Goal: Check status: Check status

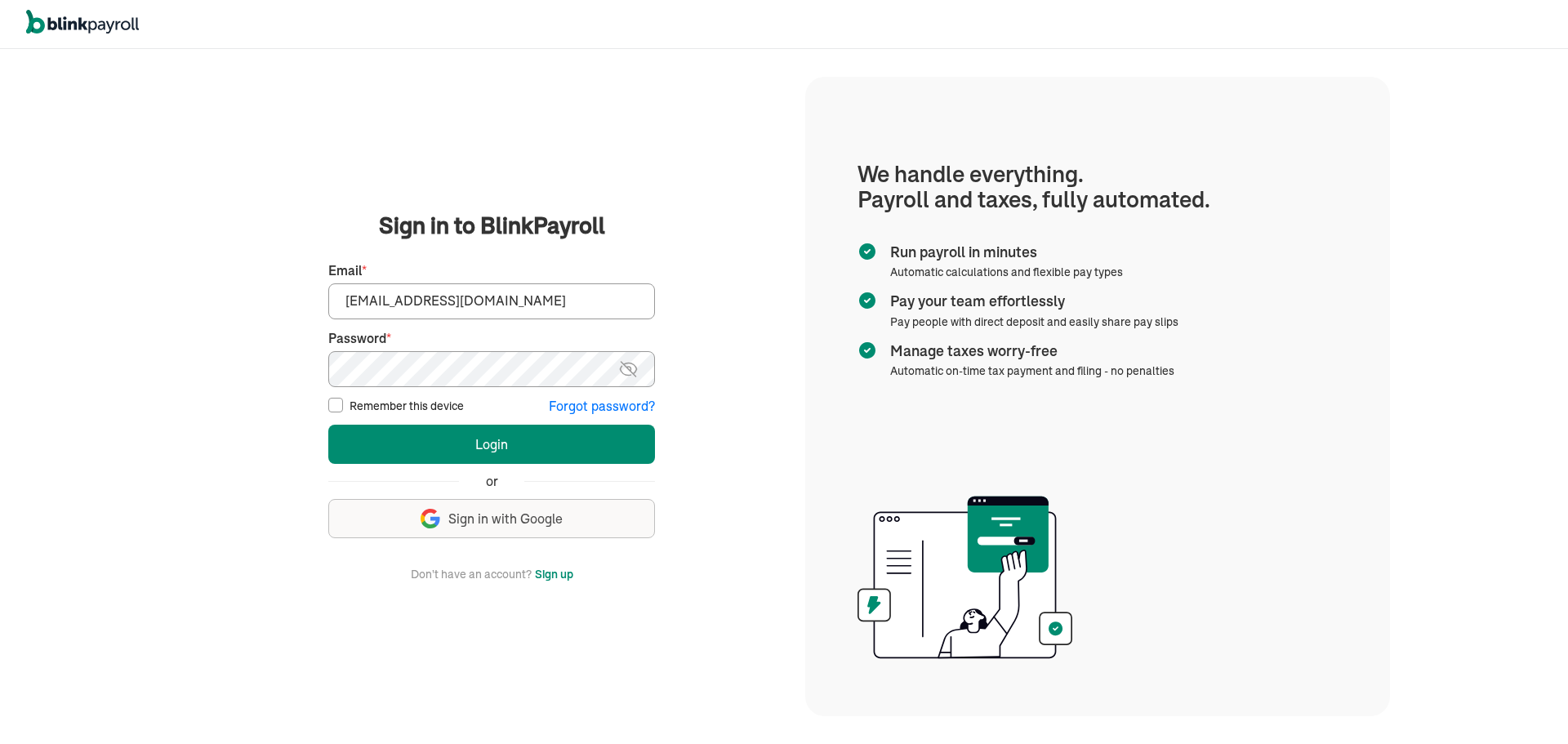
type input "mdfash@aol.com"
click at [635, 364] on img at bounding box center [629, 369] width 20 height 20
click at [556, 434] on button "Login" at bounding box center [492, 444] width 327 height 39
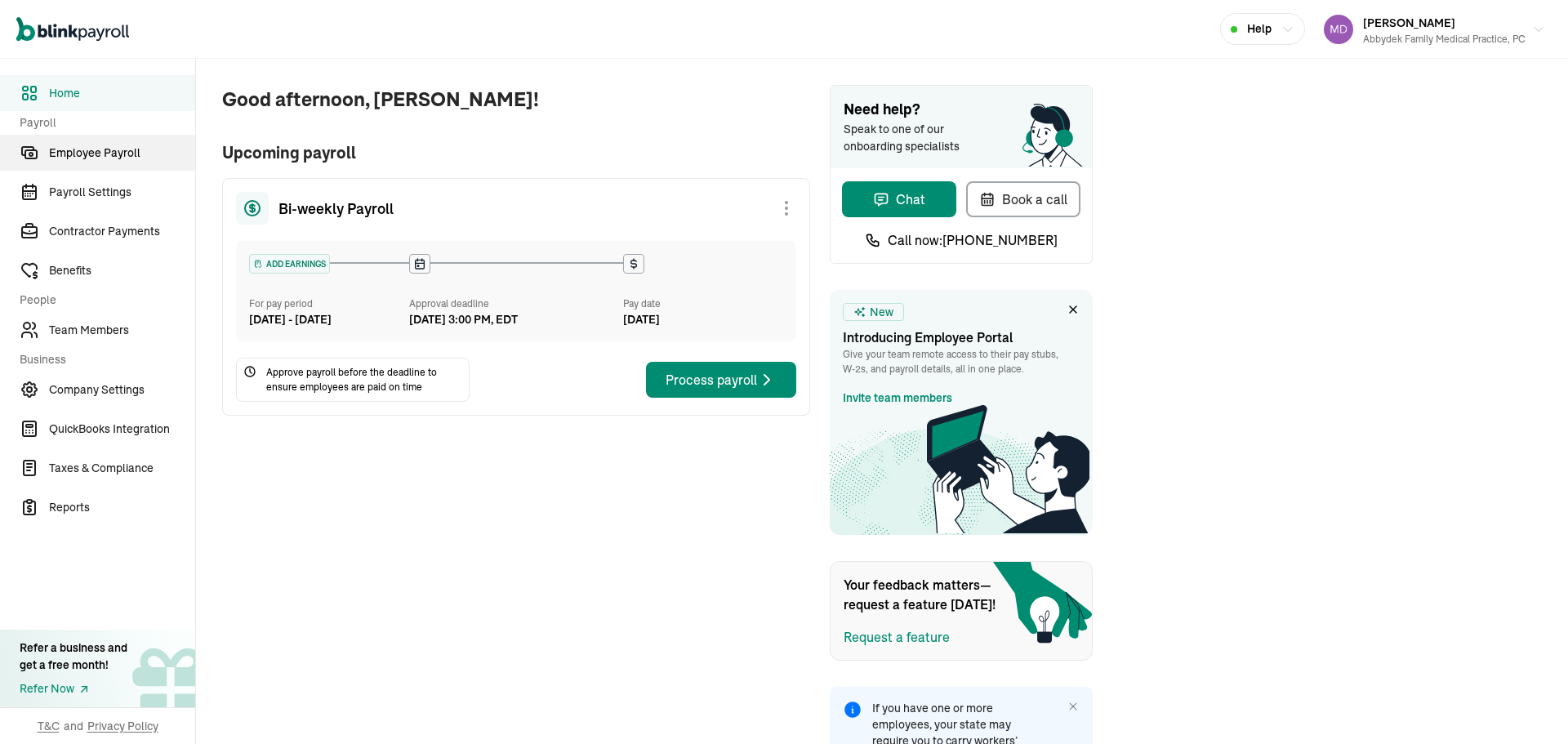
click at [142, 161] on span "Employee Payroll" at bounding box center [122, 153] width 146 height 17
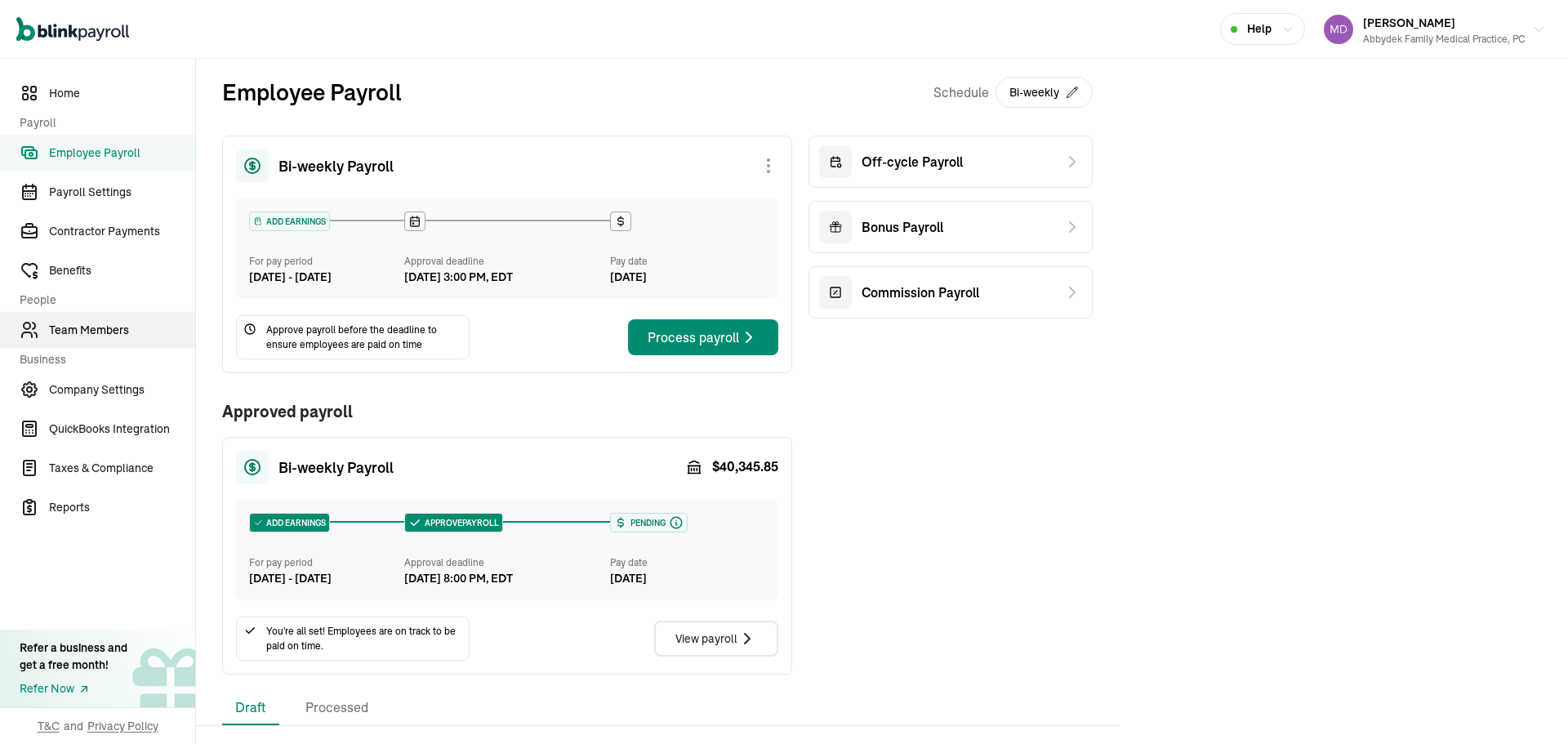
click at [114, 338] on span "Team Members" at bounding box center [122, 330] width 146 height 17
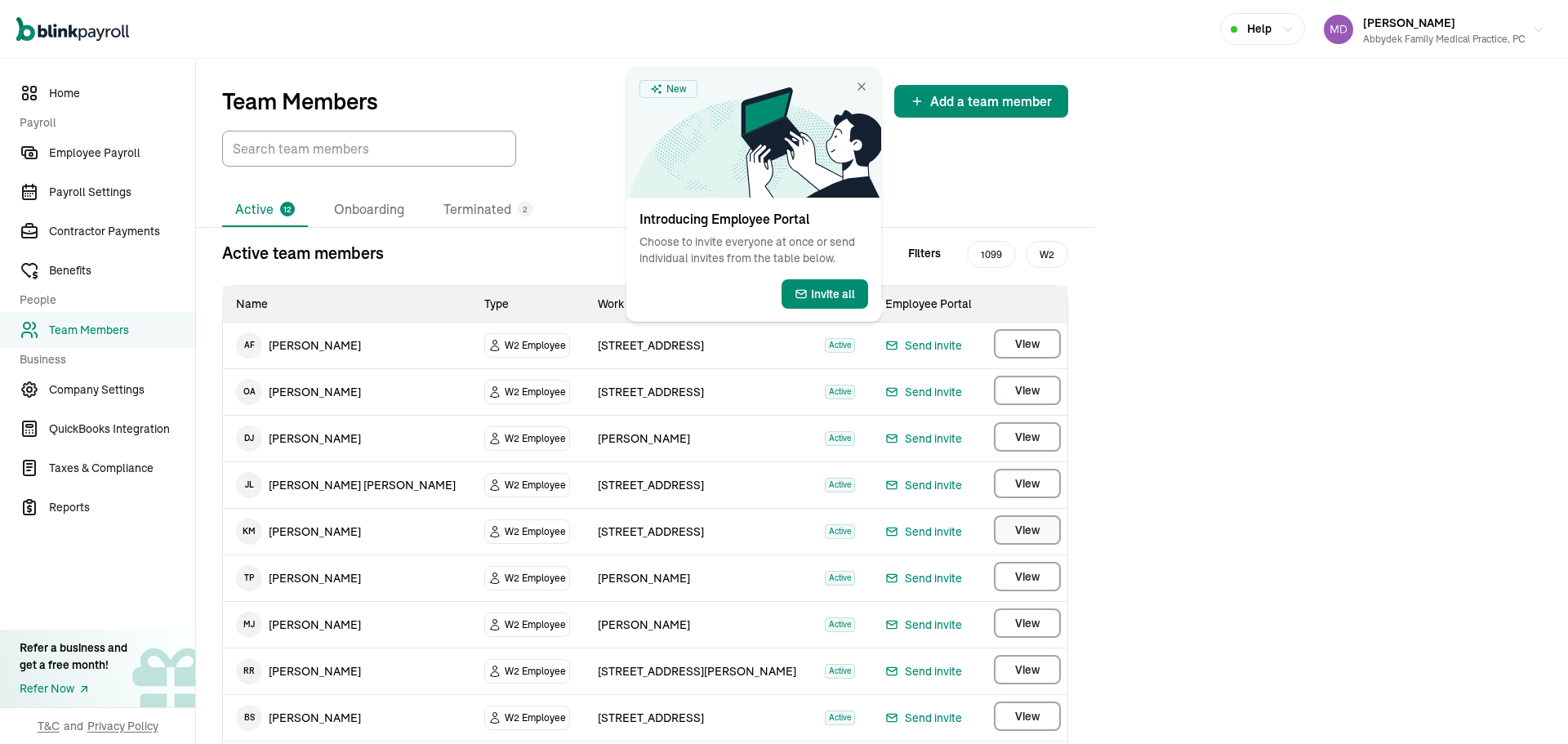
click at [1020, 527] on span "View" at bounding box center [1027, 530] width 25 height 16
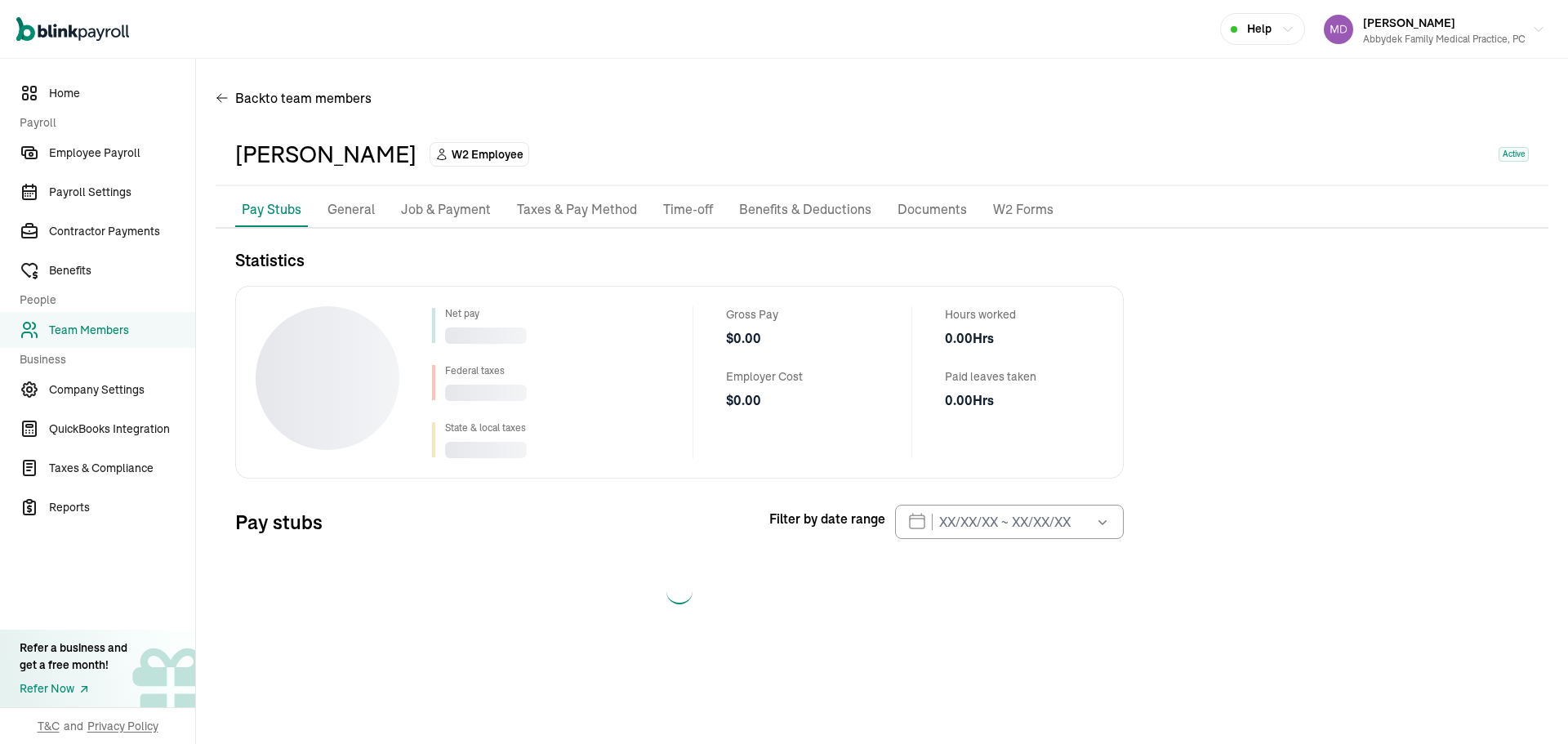
select select "2025"
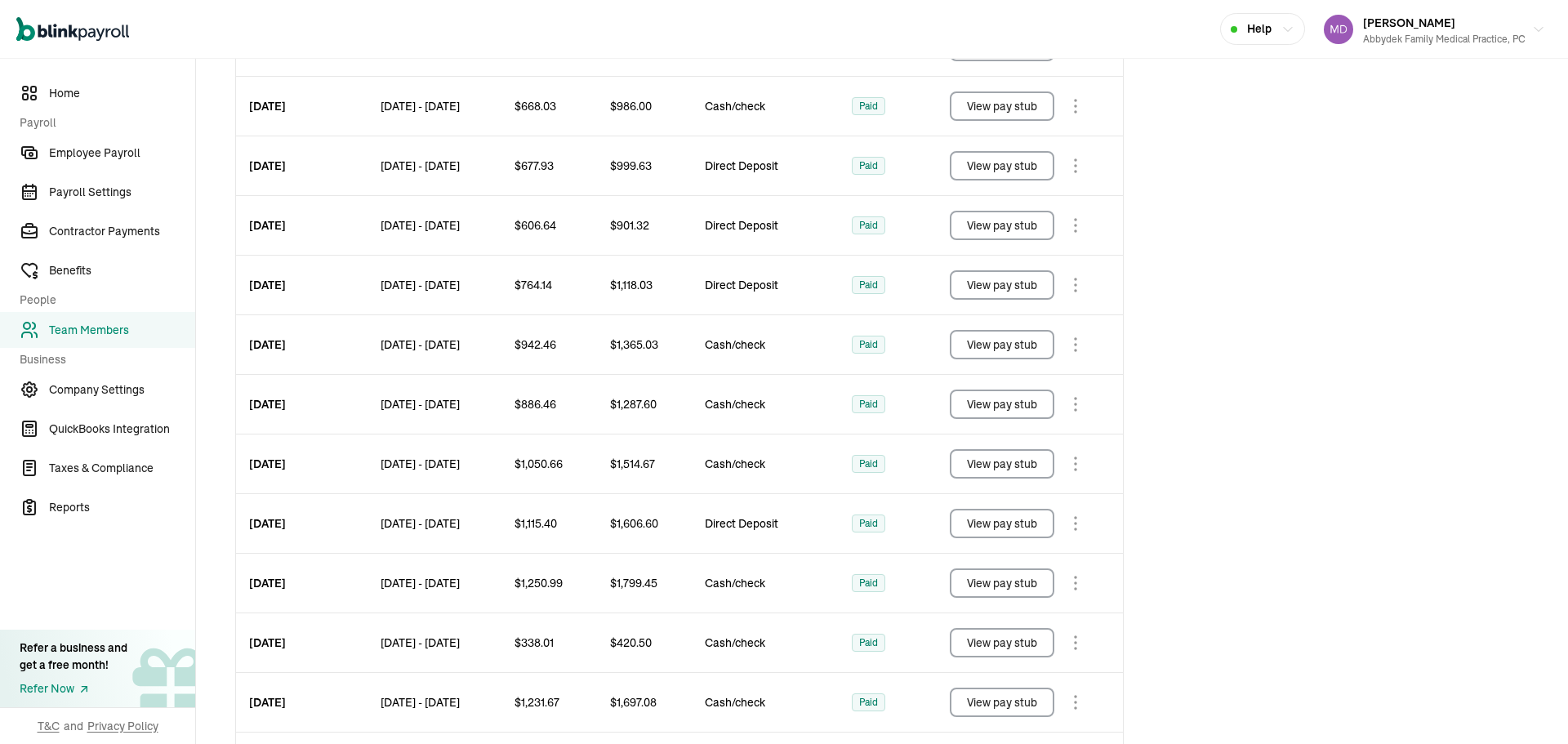
scroll to position [835, 0]
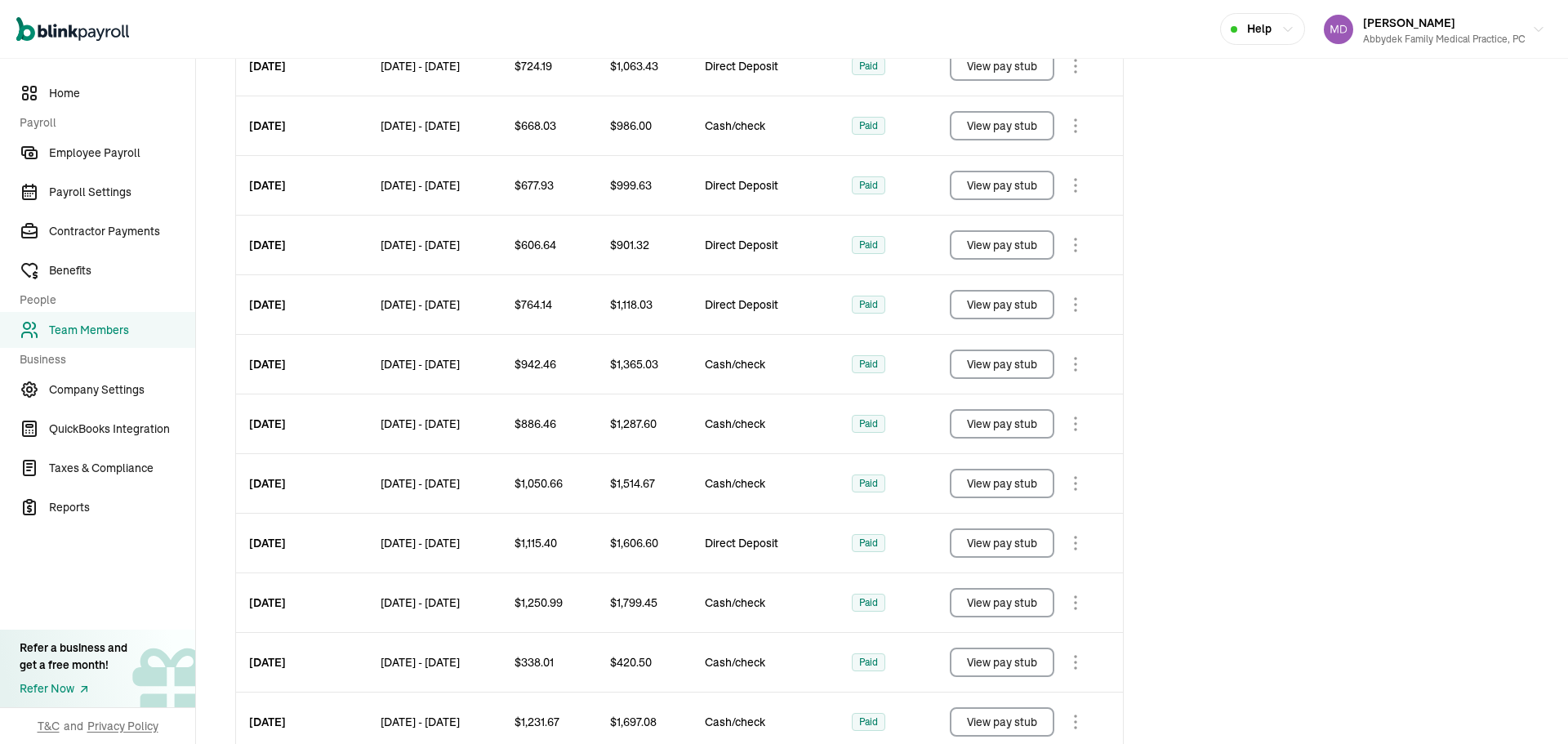
click at [1034, 366] on button "View pay stub" at bounding box center [1001, 364] width 104 height 30
click at [1027, 305] on button "View pay stub" at bounding box center [1001, 304] width 104 height 30
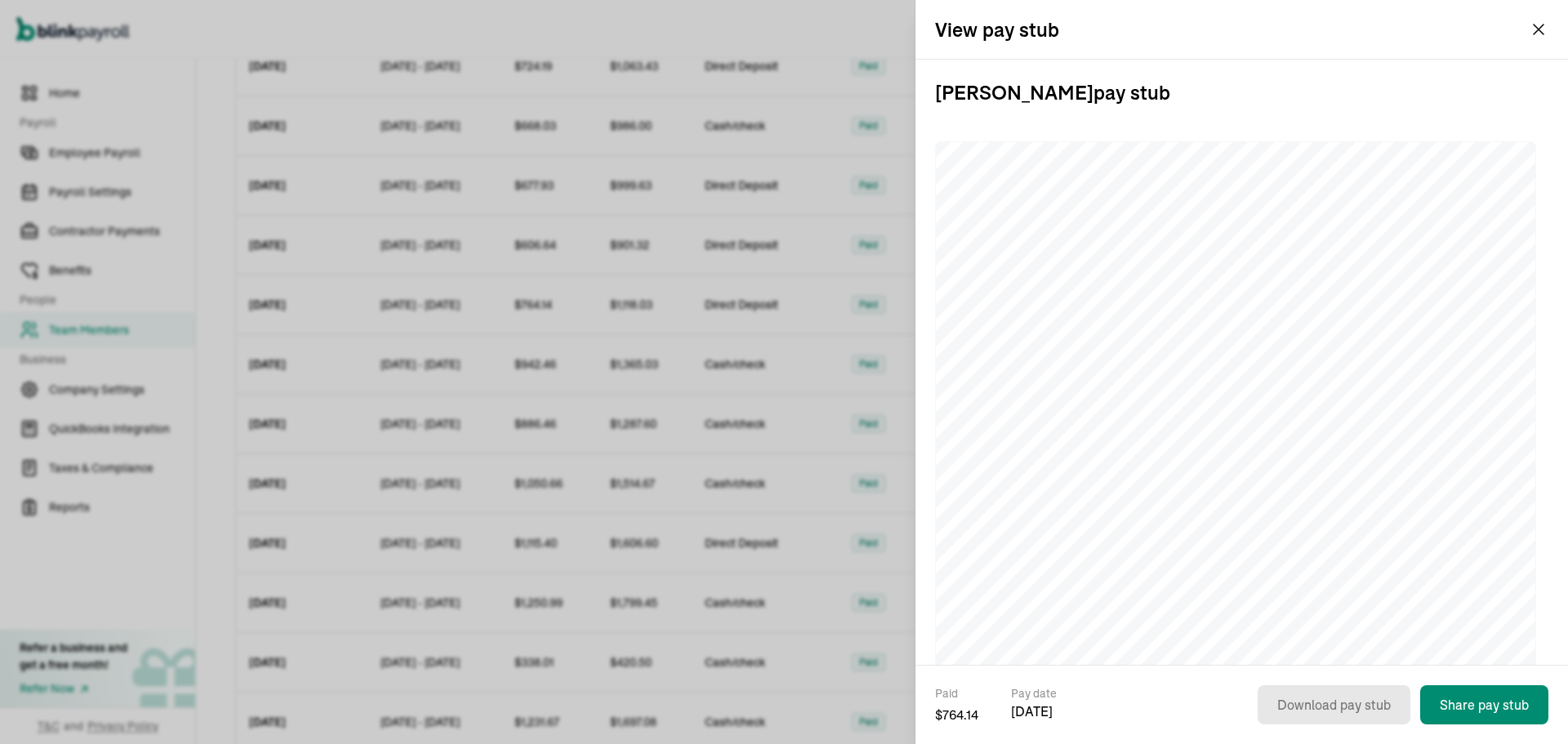
click at [742, 452] on td "Cash/check" at bounding box center [765, 424] width 147 height 59
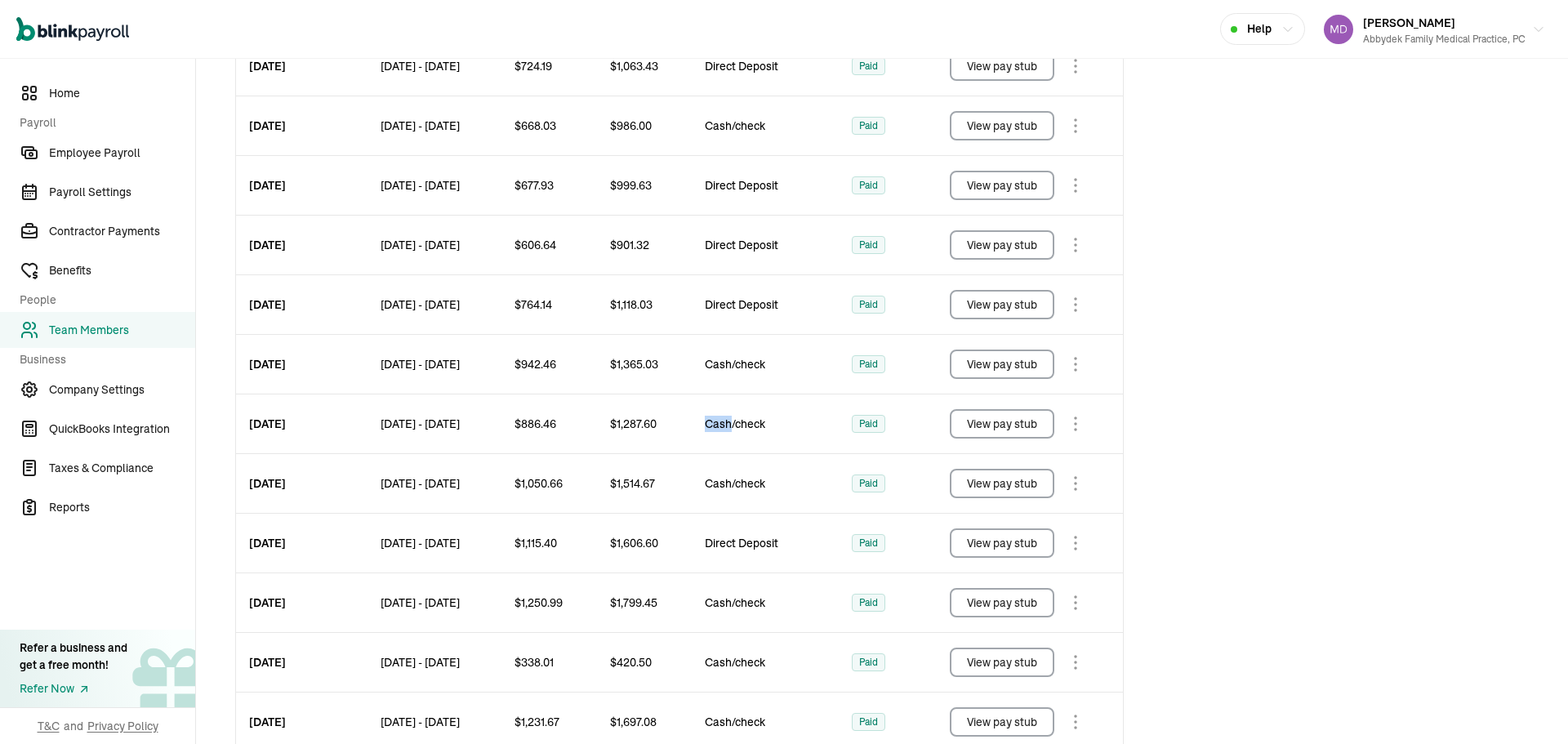
click at [1032, 251] on button "View pay stub" at bounding box center [1001, 245] width 104 height 30
click at [1012, 191] on button "View pay stub" at bounding box center [1001, 185] width 104 height 30
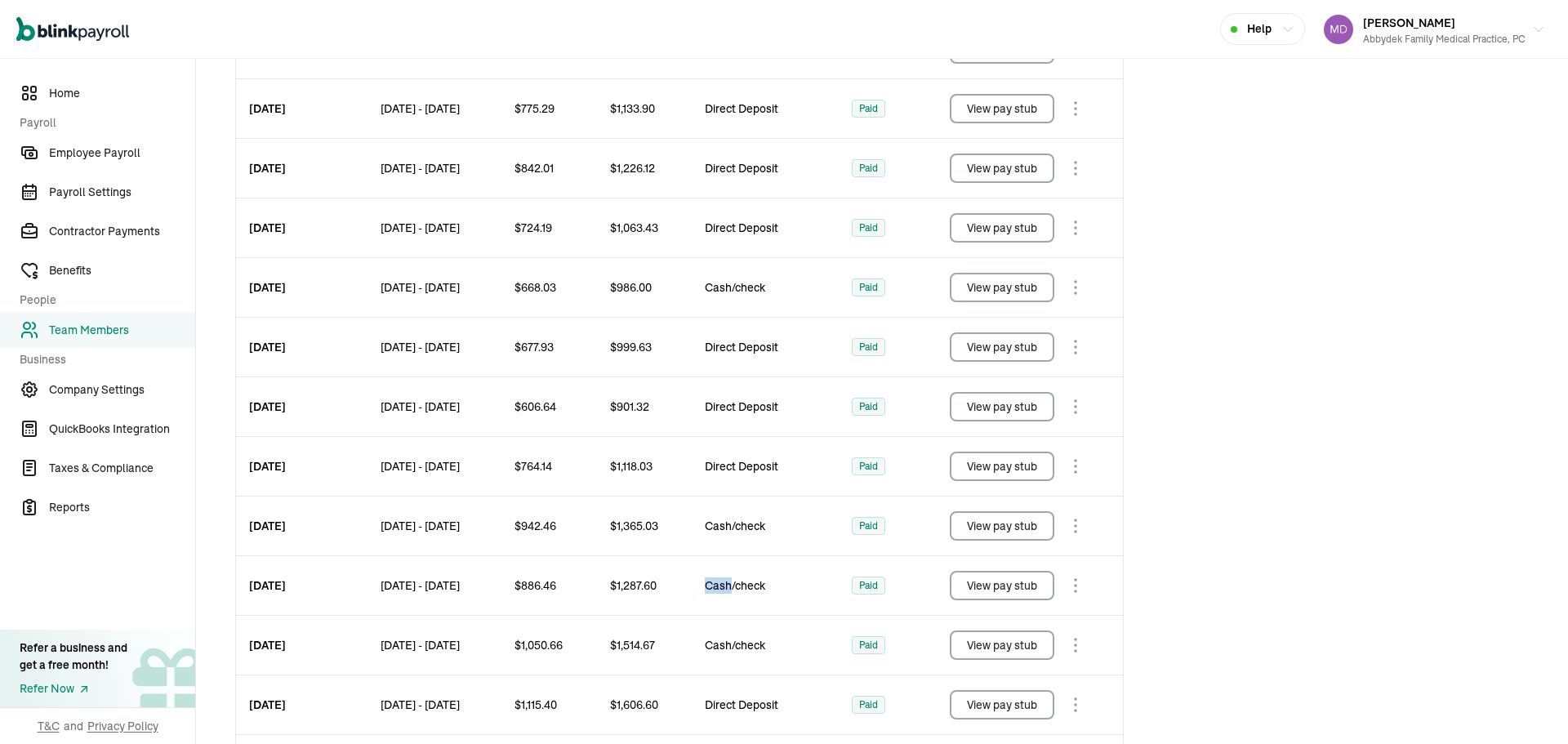
scroll to position [672, 0]
click at [1042, 289] on button "View pay stub" at bounding box center [1001, 289] width 104 height 30
click at [1023, 236] on button "View pay stub" at bounding box center [1001, 229] width 104 height 30
click at [1035, 168] on button "View pay stub" at bounding box center [1001, 170] width 104 height 30
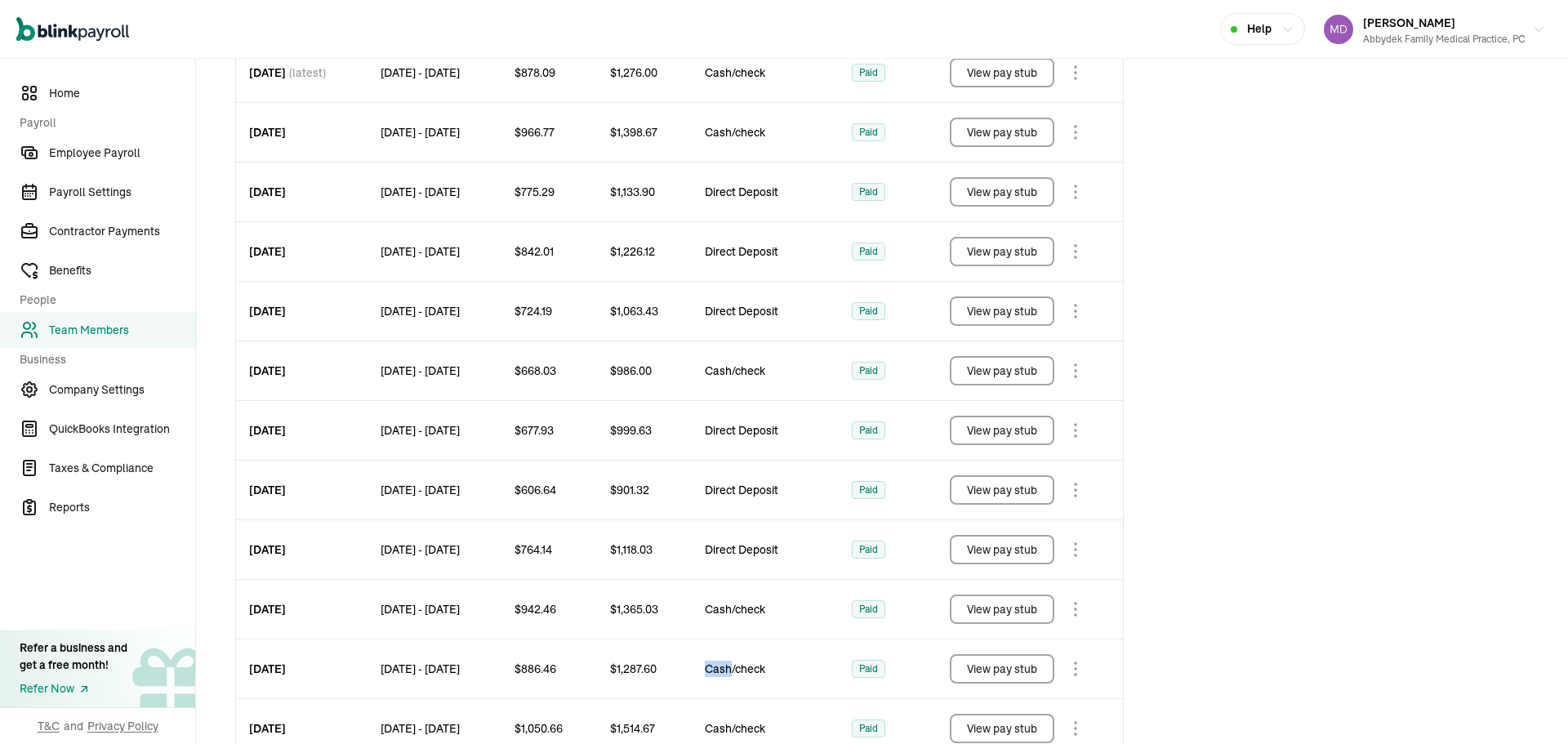
click at [1042, 192] on button "View pay stub" at bounding box center [1001, 192] width 104 height 30
click at [1026, 136] on button "View pay stub" at bounding box center [1001, 132] width 104 height 30
click at [1007, 72] on button "View pay stub" at bounding box center [1001, 72] width 104 height 30
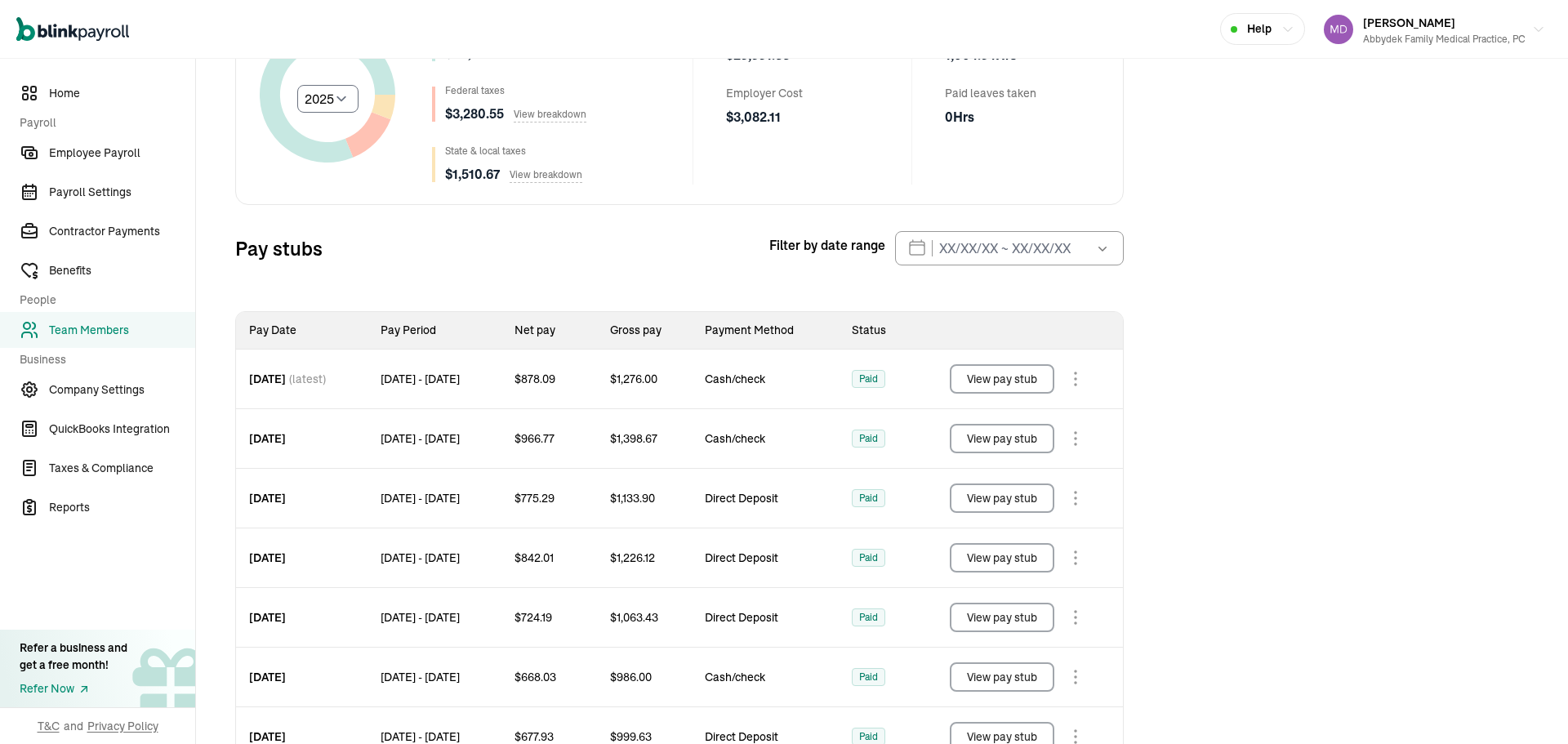
scroll to position [18, 0]
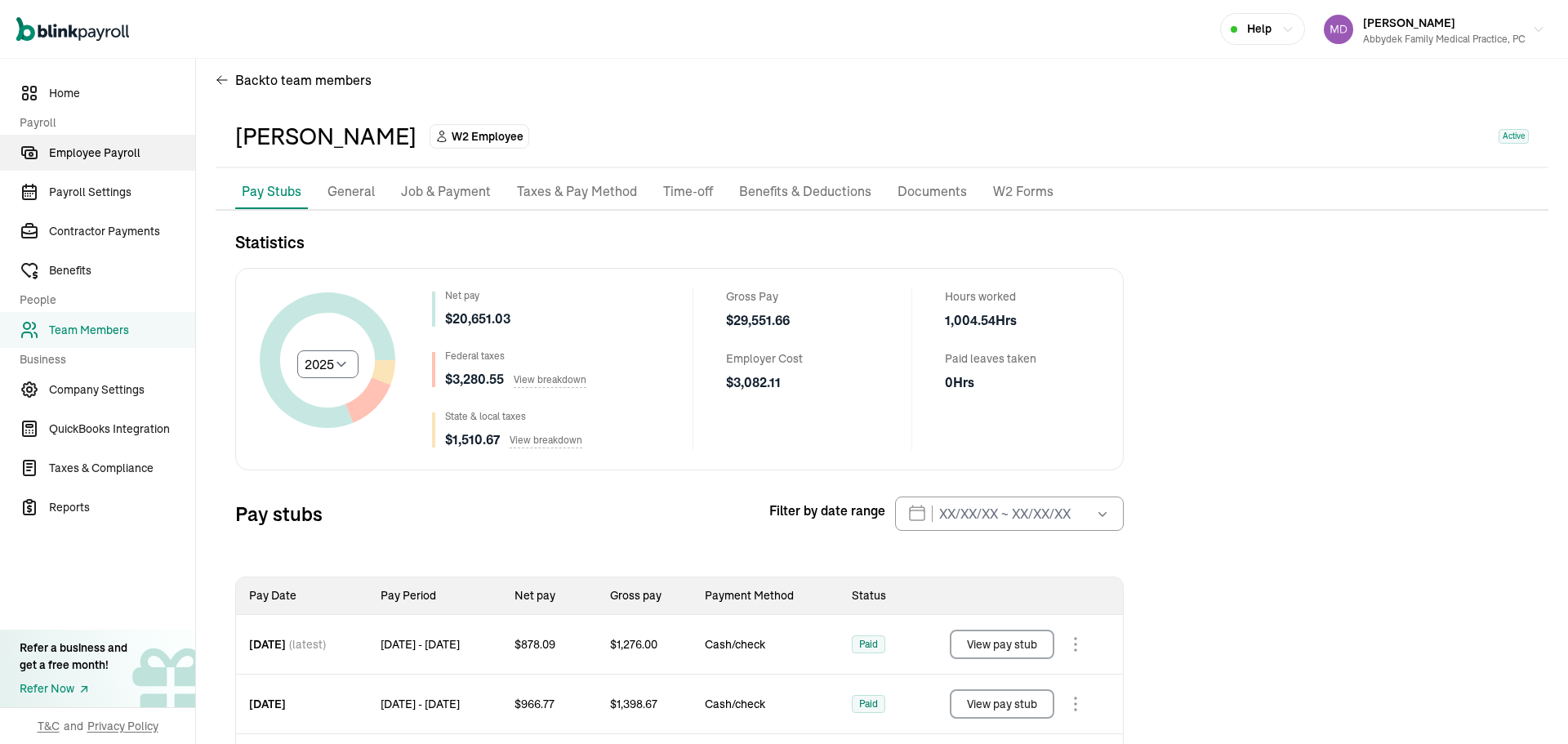
click at [89, 160] on span "Employee Payroll" at bounding box center [122, 153] width 146 height 17
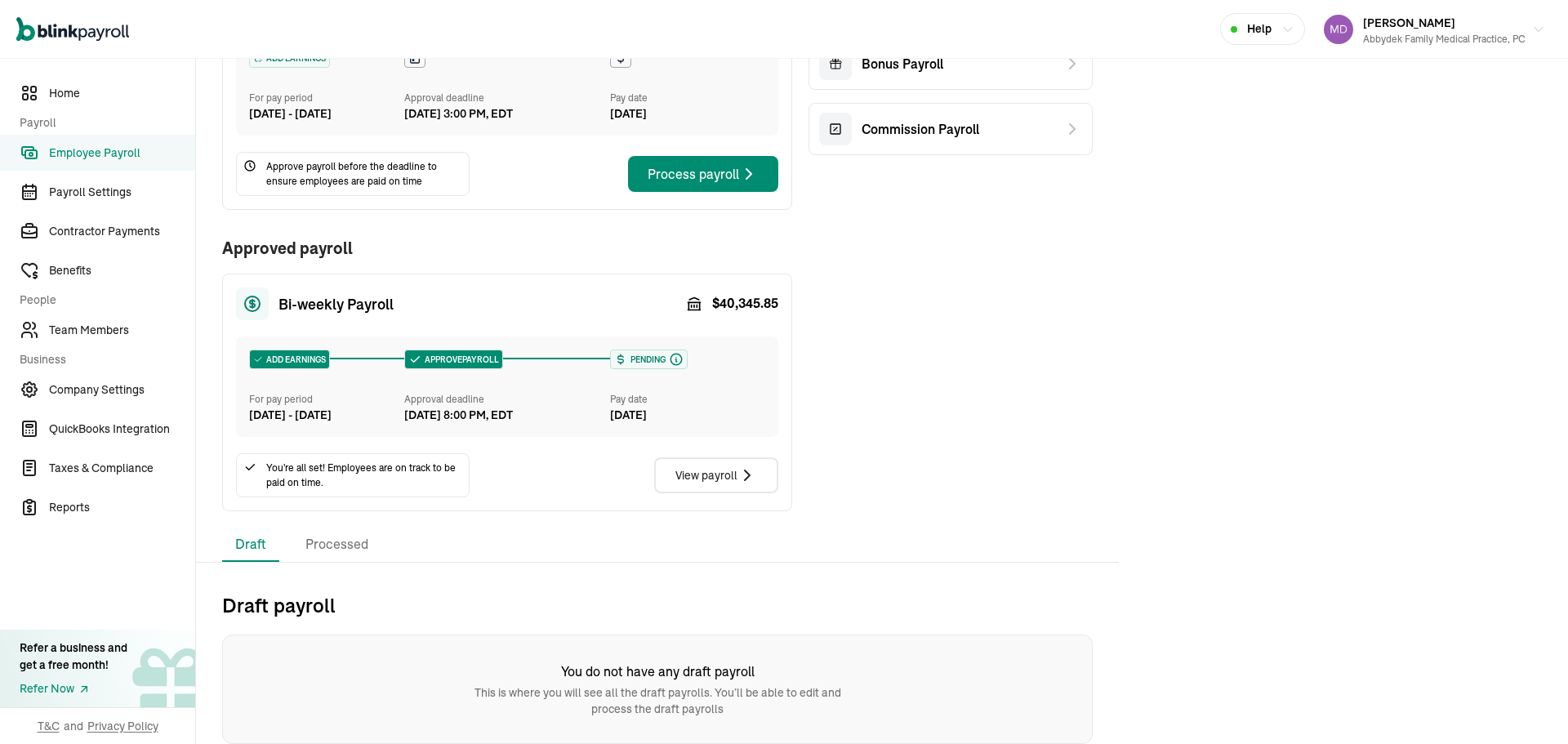
scroll to position [198, 0]
click at [747, 476] on icon "button" at bounding box center [747, 475] width 20 height 20
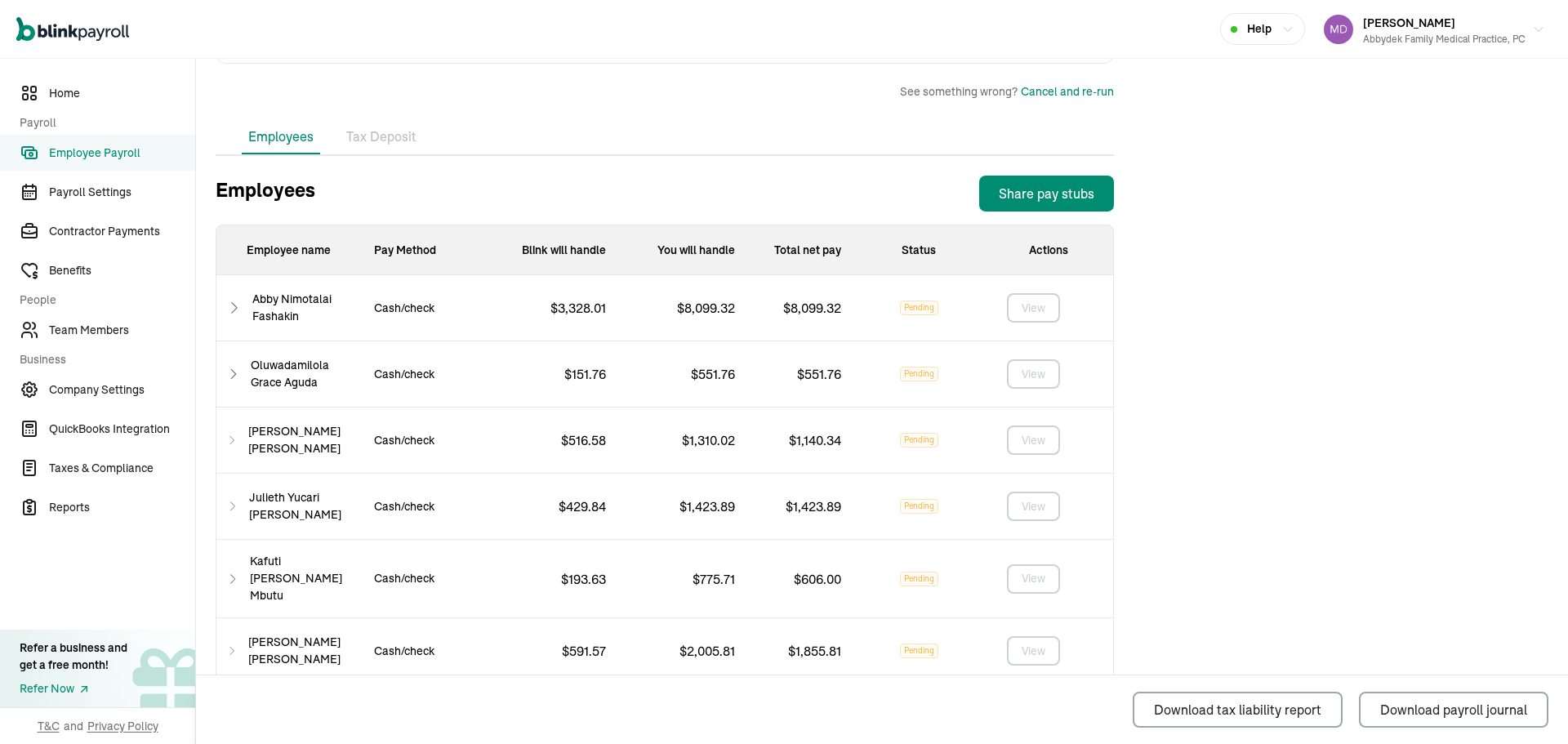
scroll to position [368, 0]
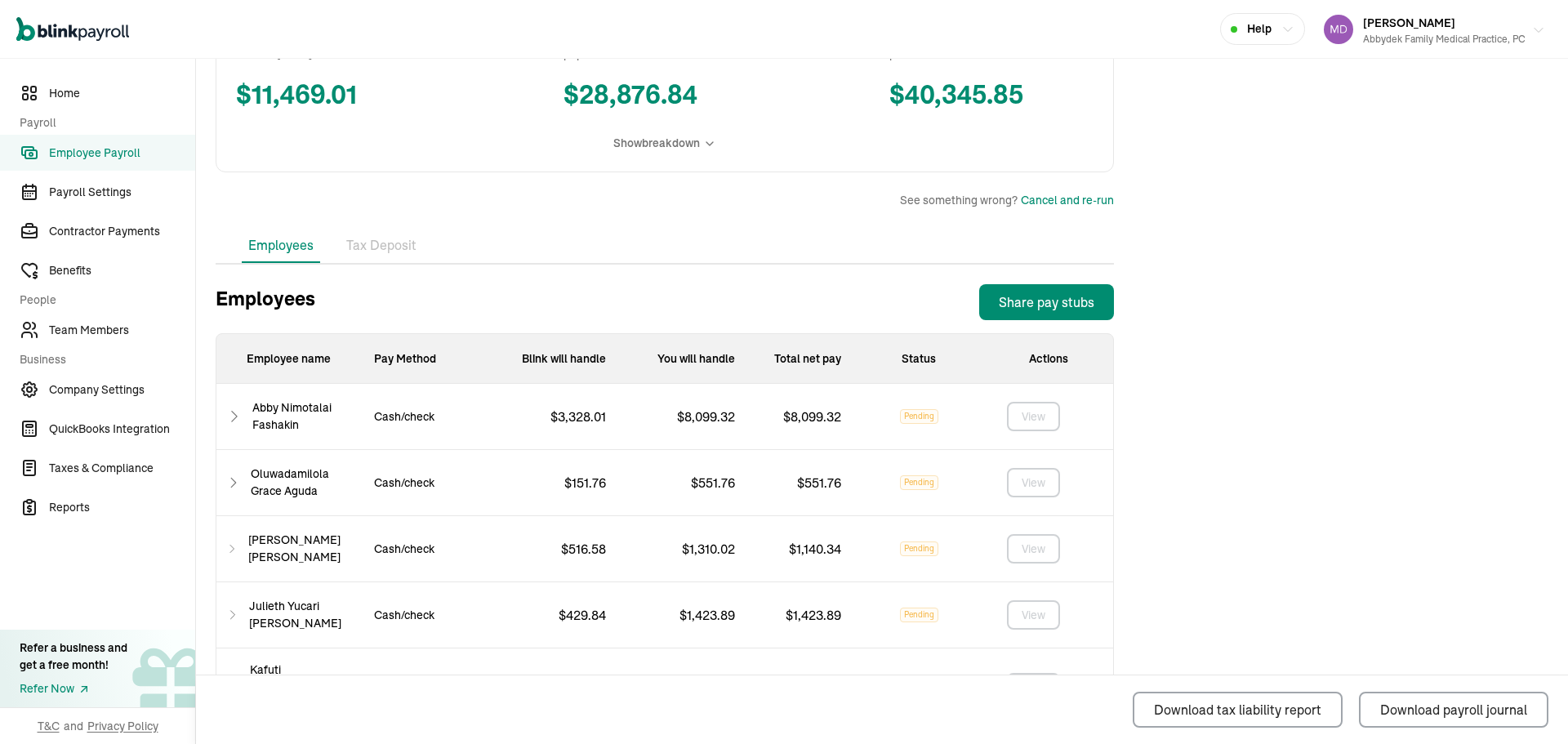
click at [1532, 32] on icon "button" at bounding box center [1538, 30] width 13 height 13
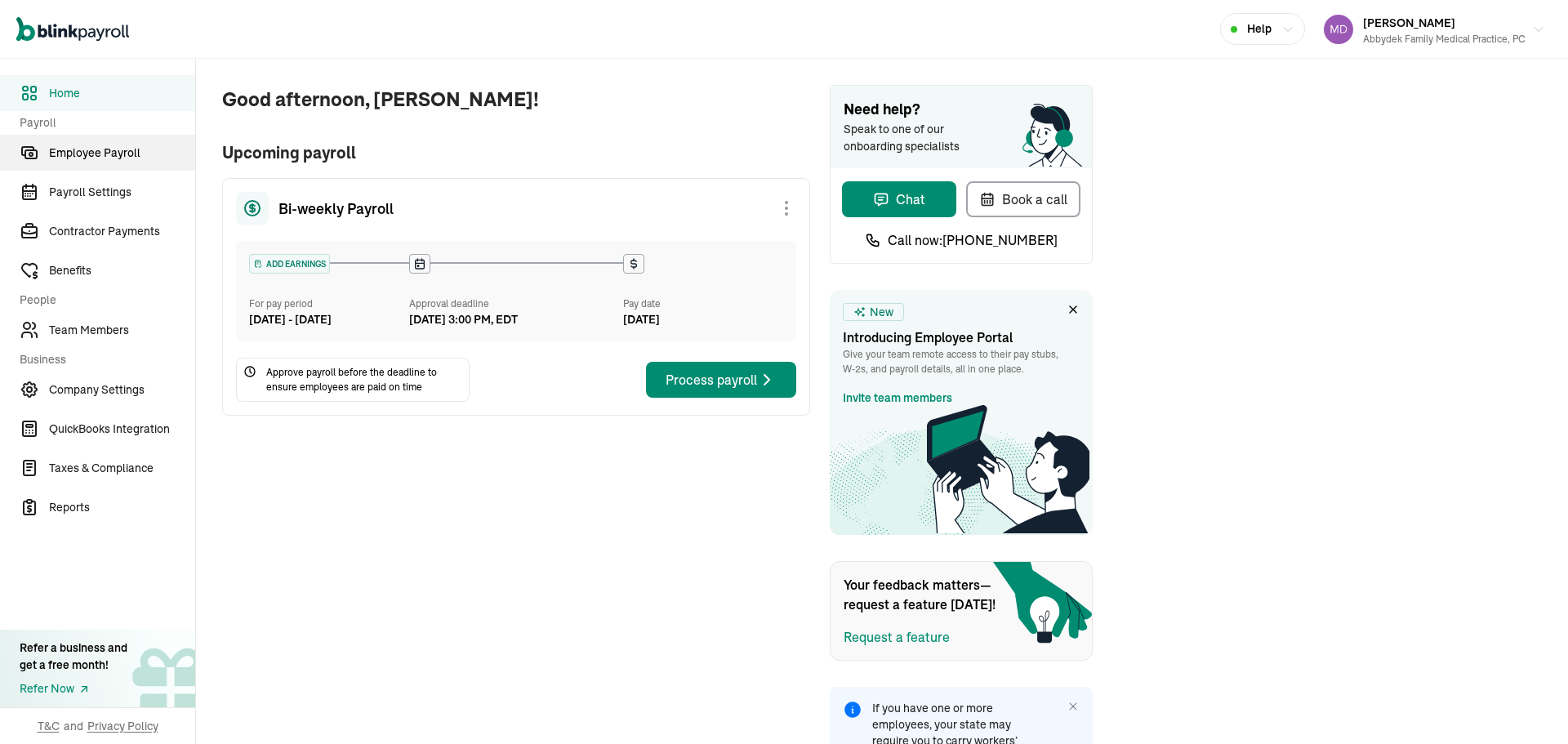
click at [142, 161] on span "Employee Payroll" at bounding box center [122, 153] width 146 height 17
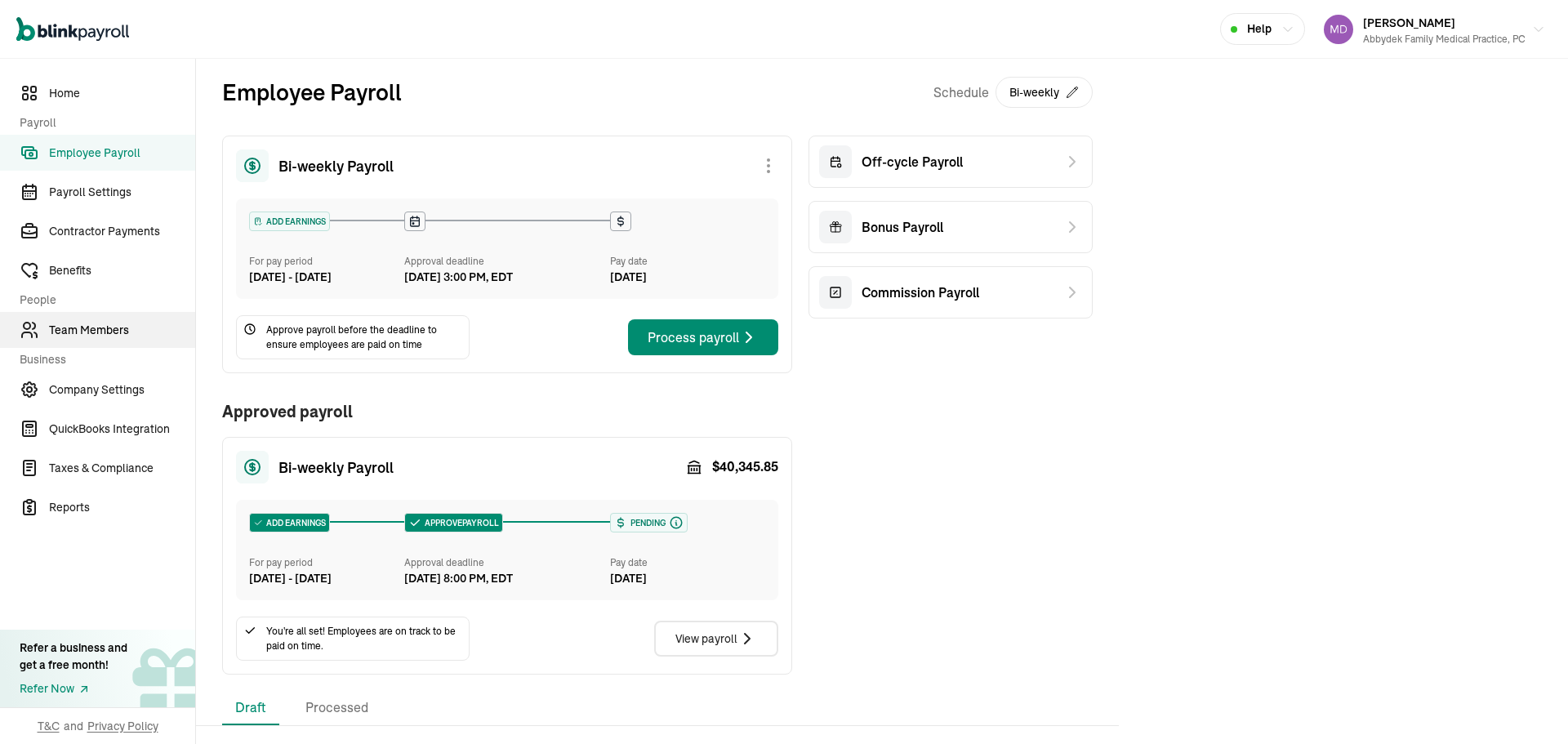
click at [114, 338] on span "Team Members" at bounding box center [122, 330] width 146 height 17
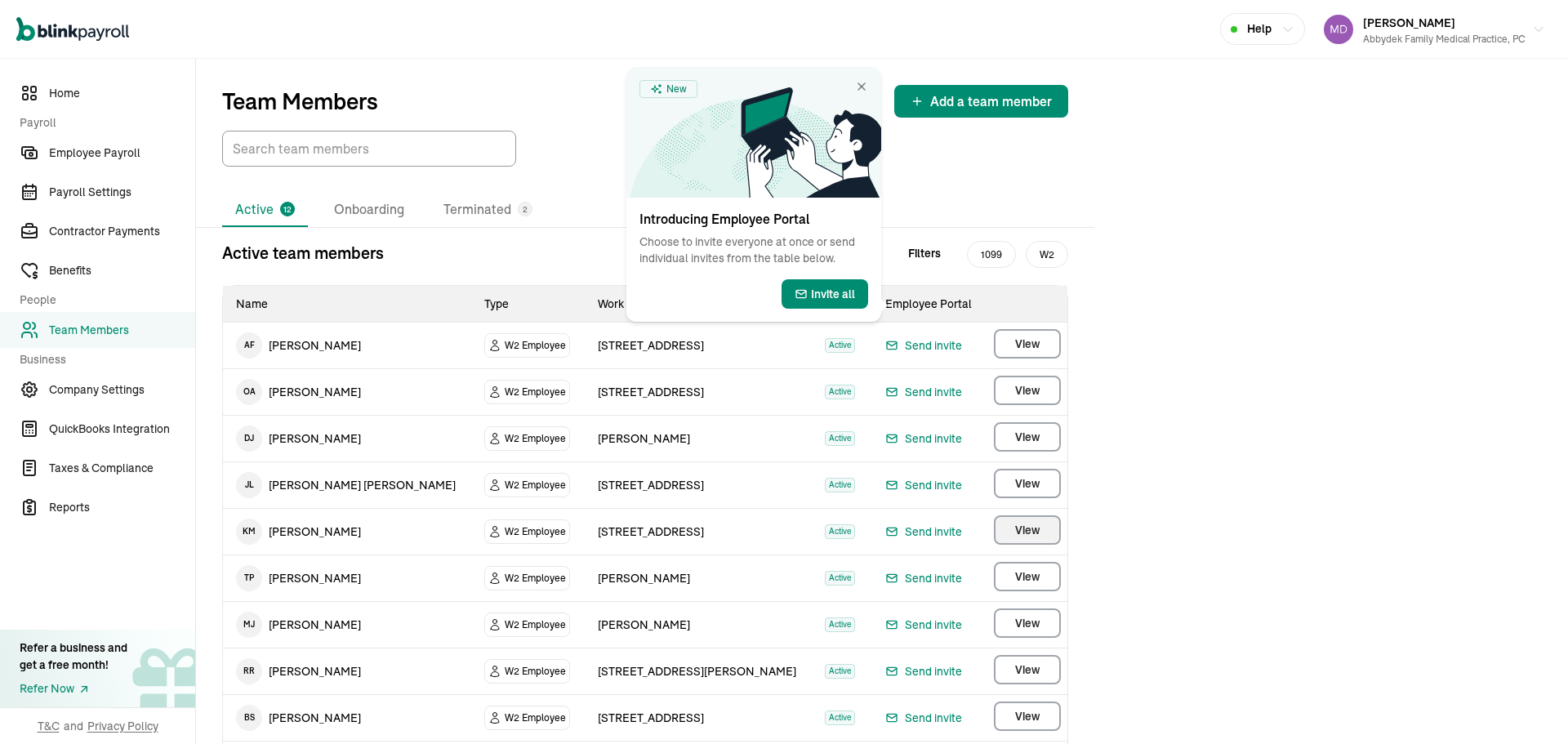
click at [1020, 527] on span "View" at bounding box center [1027, 530] width 25 height 16
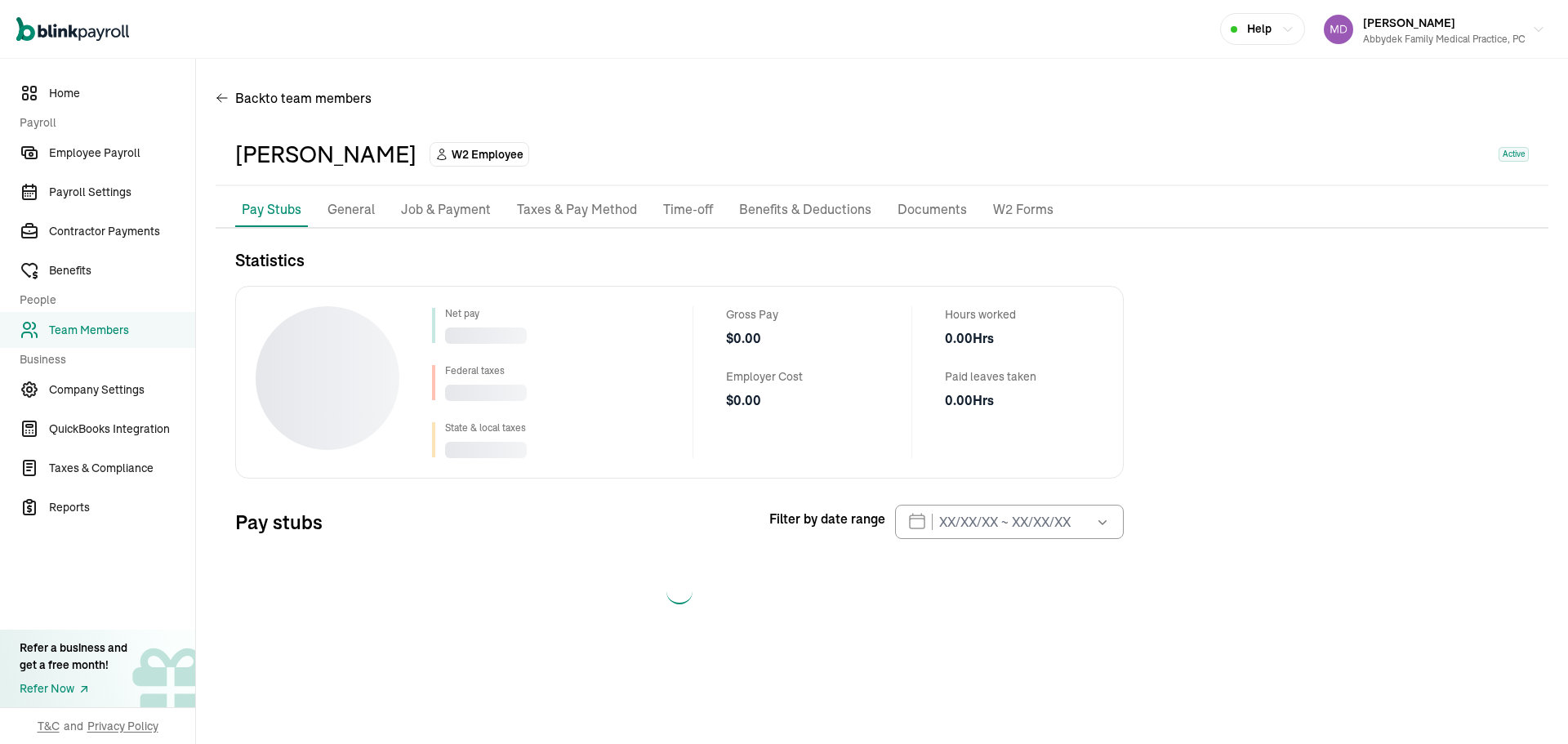
select select "2025"
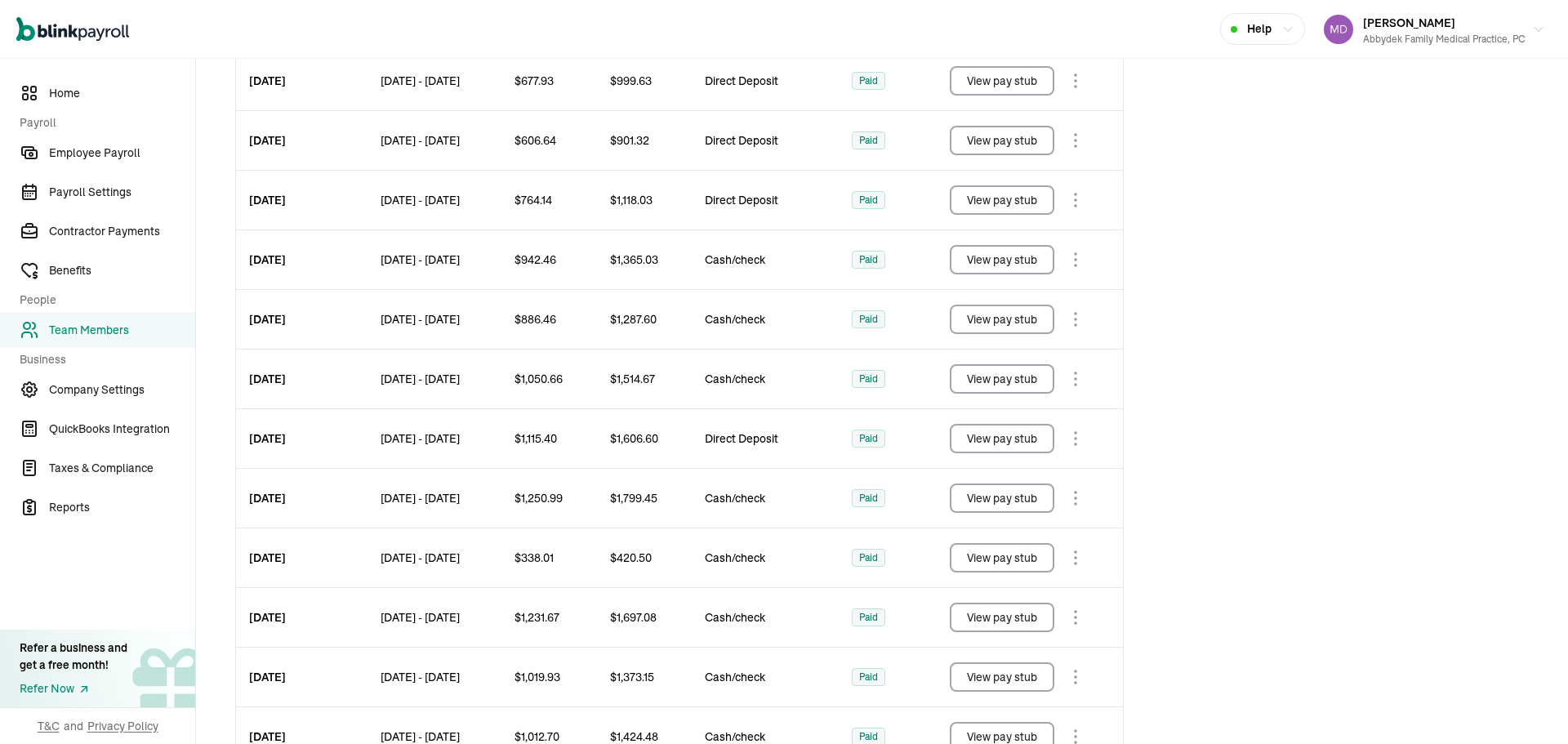
scroll to position [835, 0]
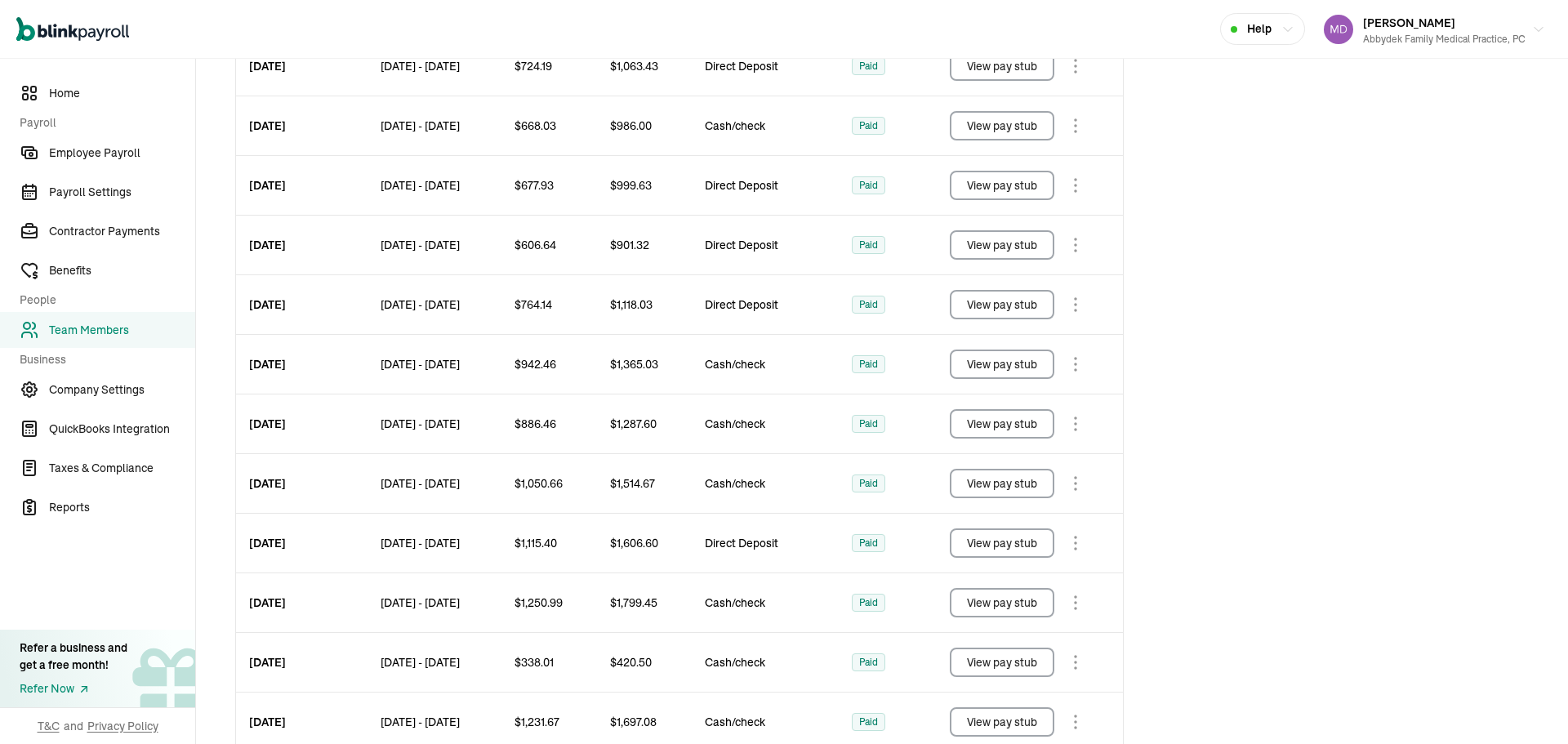
click at [1034, 366] on button "View pay stub" at bounding box center [1001, 364] width 104 height 30
click at [1027, 305] on button "View pay stub" at bounding box center [1001, 304] width 104 height 30
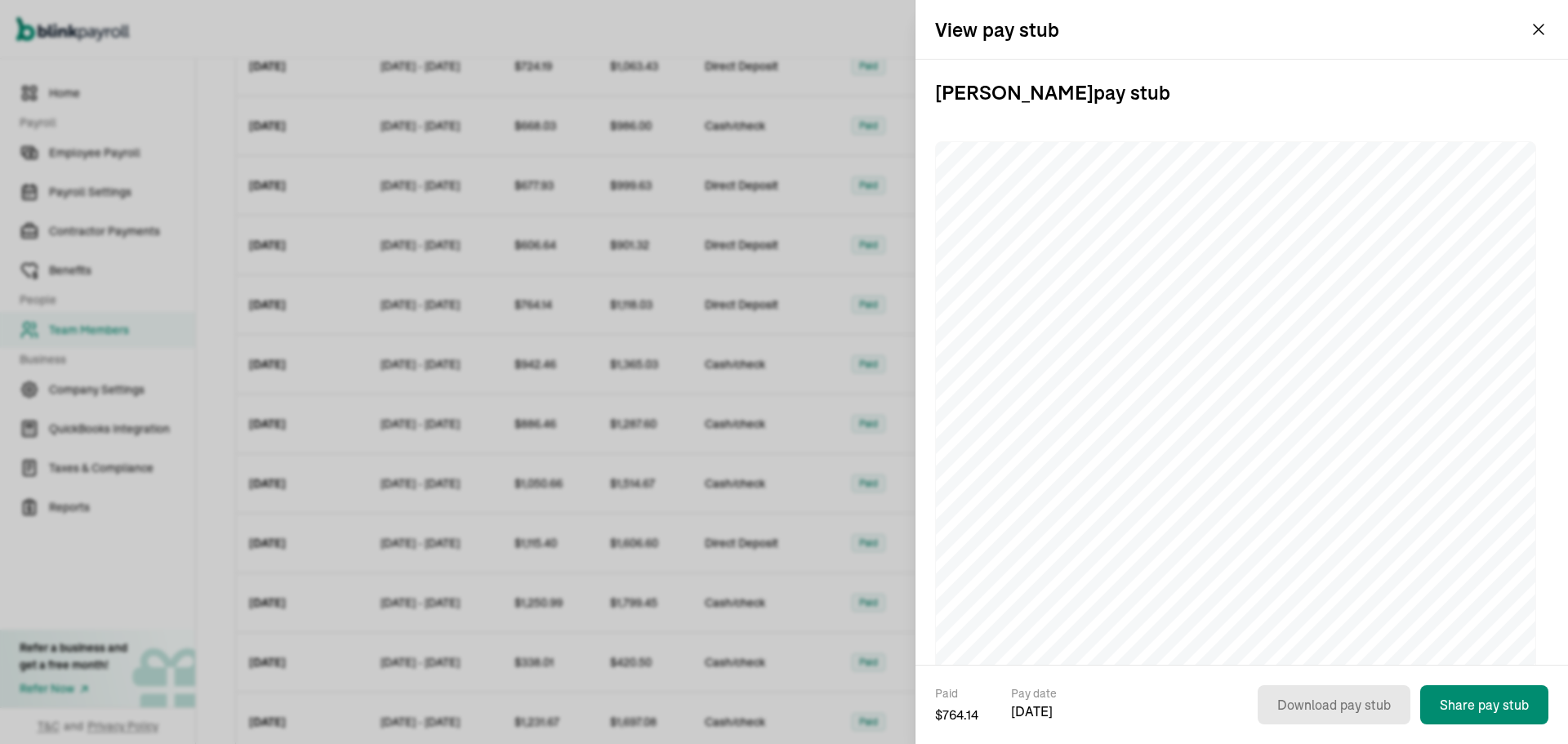
click at [742, 452] on td "Cash/check" at bounding box center [765, 424] width 147 height 59
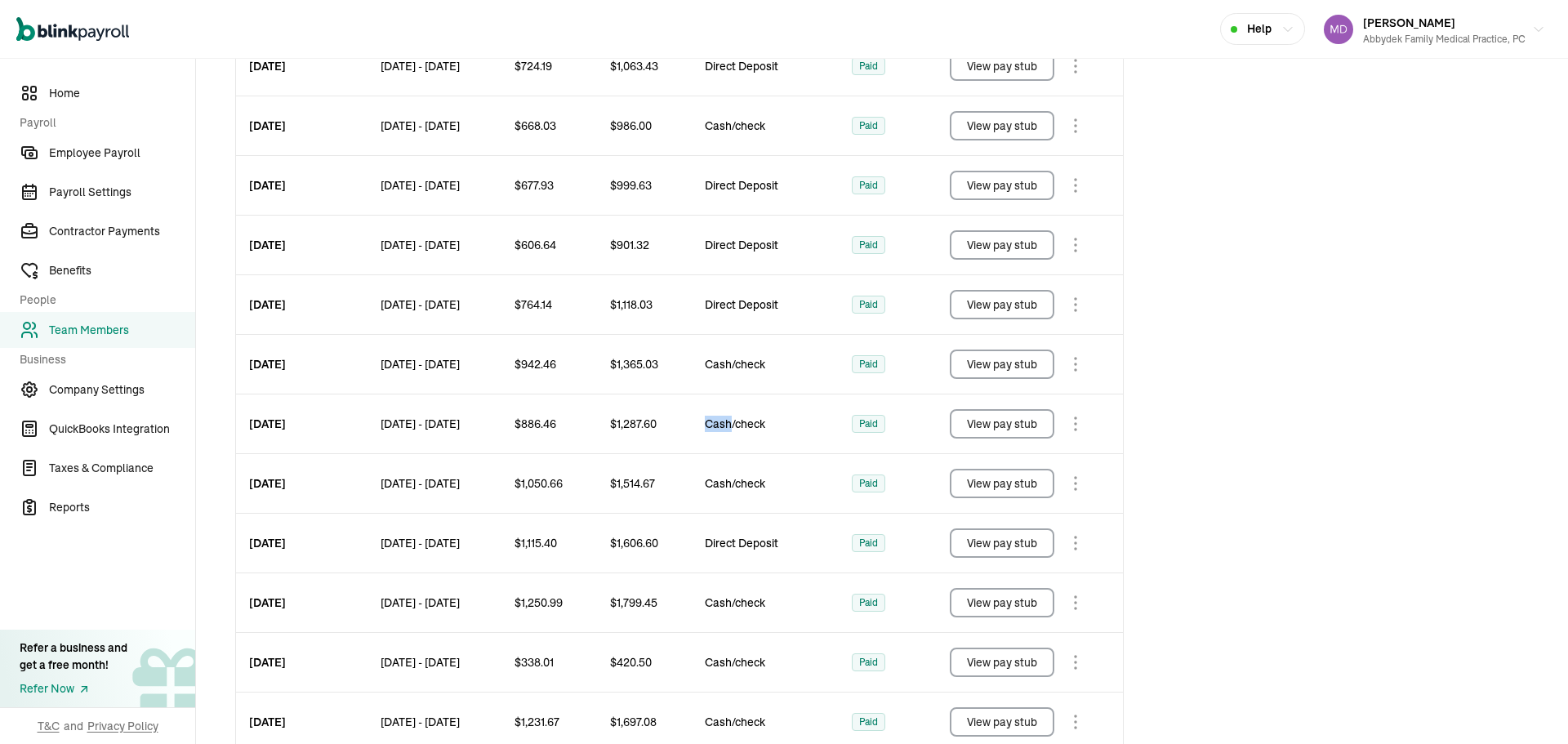
click at [1032, 251] on button "View pay stub" at bounding box center [1001, 245] width 104 height 30
click at [1012, 191] on button "View pay stub" at bounding box center [1001, 185] width 104 height 30
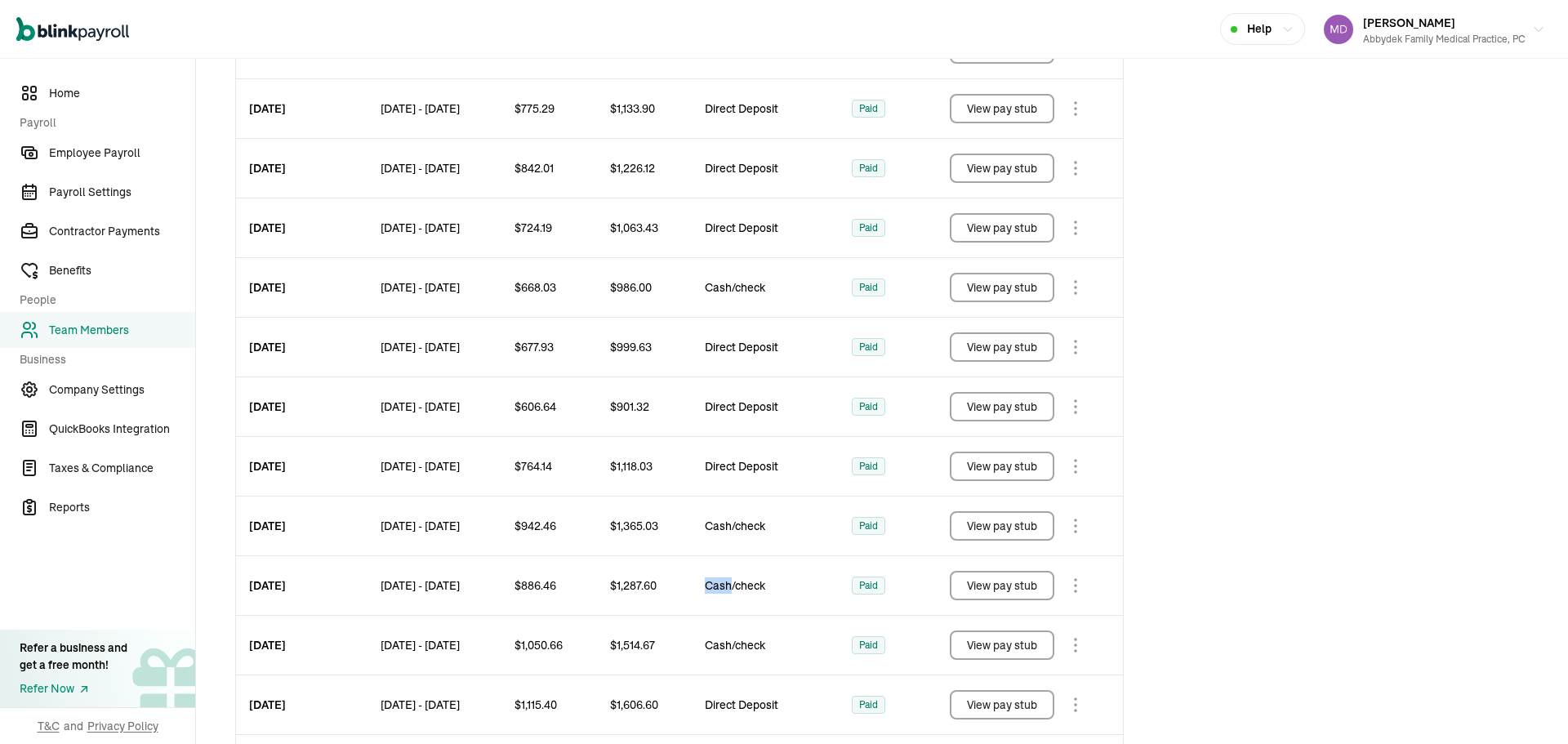
scroll to position [672, 0]
click at [1042, 289] on button "View pay stub" at bounding box center [1001, 289] width 104 height 30
click at [1023, 236] on button "View pay stub" at bounding box center [1001, 229] width 104 height 30
click at [1035, 168] on button "View pay stub" at bounding box center [1001, 170] width 104 height 30
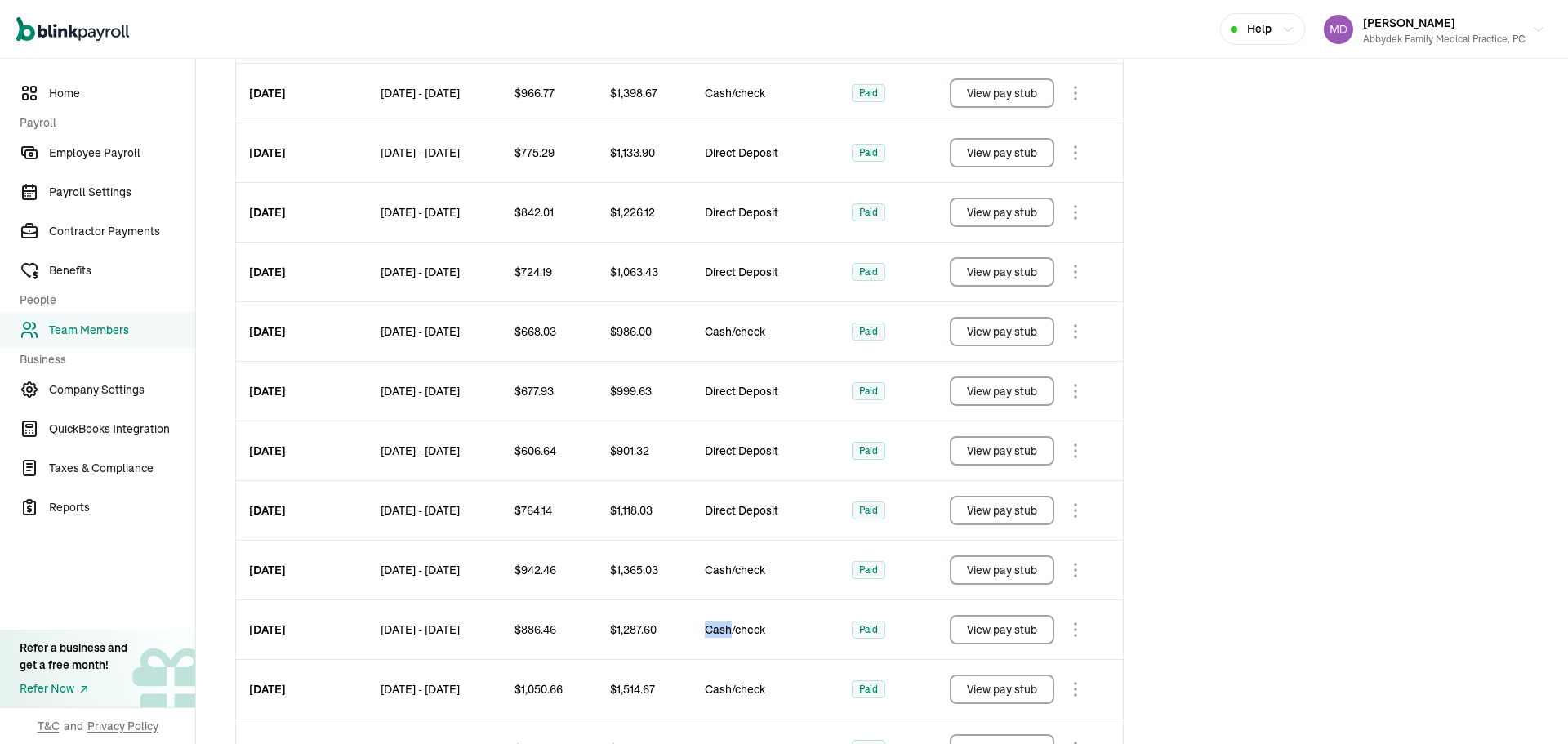
scroll to position [589, 0]
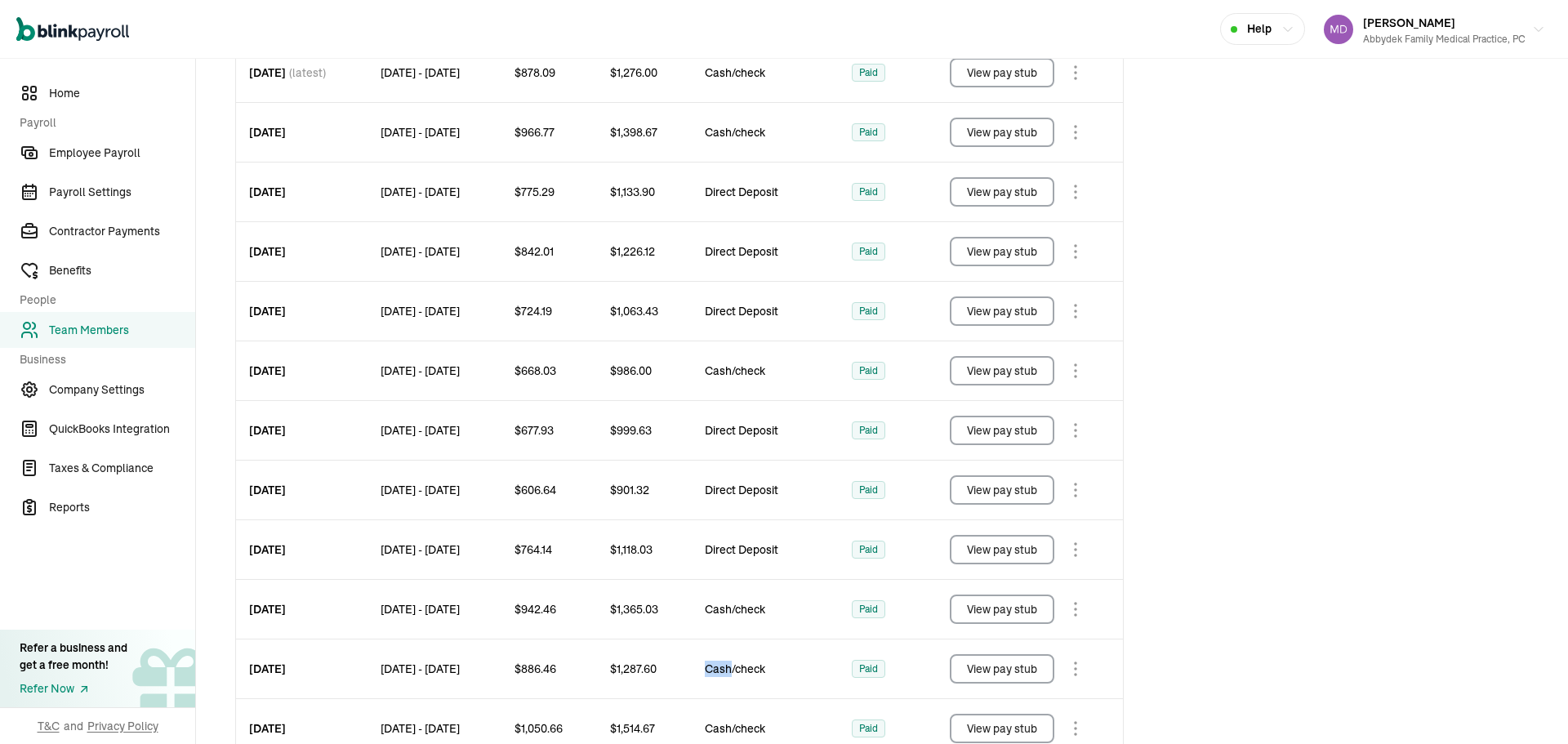
click at [1042, 192] on button "View pay stub" at bounding box center [1001, 192] width 104 height 30
click at [1026, 136] on button "View pay stub" at bounding box center [1001, 132] width 104 height 30
click at [1007, 72] on button "View pay stub" at bounding box center [1001, 72] width 104 height 30
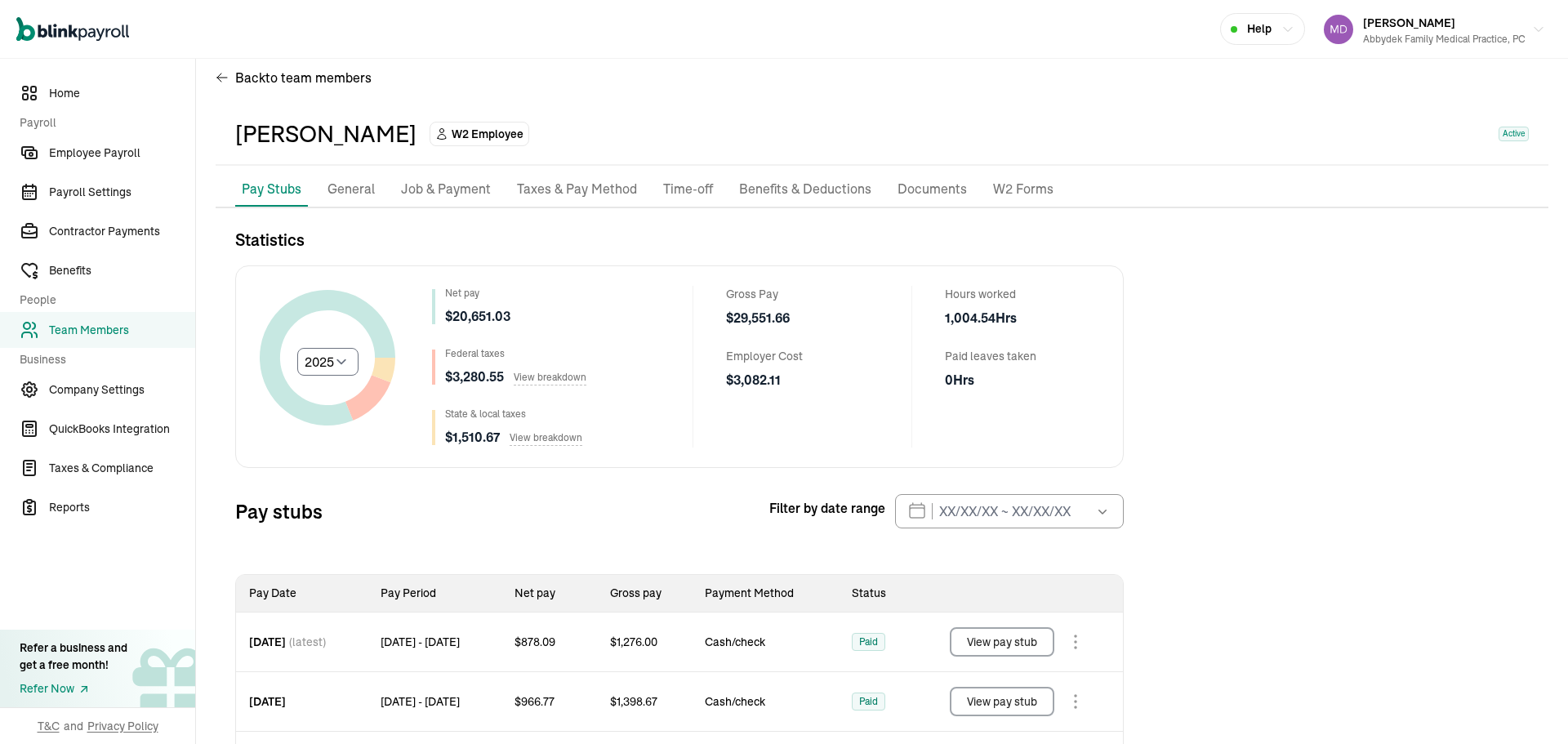
scroll to position [18, 0]
click at [89, 160] on span "Employee Payroll" at bounding box center [122, 153] width 146 height 17
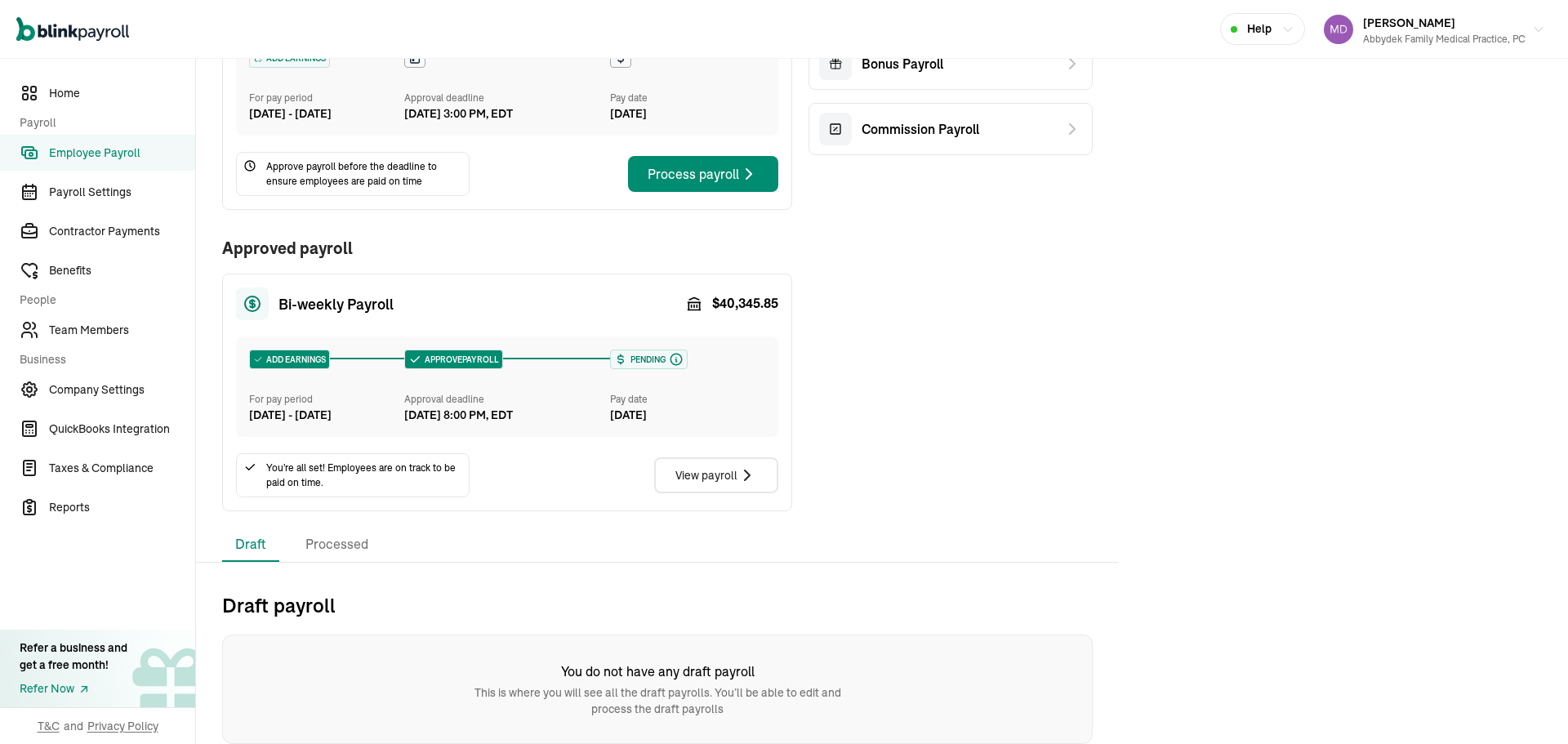
scroll to position [198, 0]
click at [747, 476] on icon "button" at bounding box center [747, 475] width 20 height 20
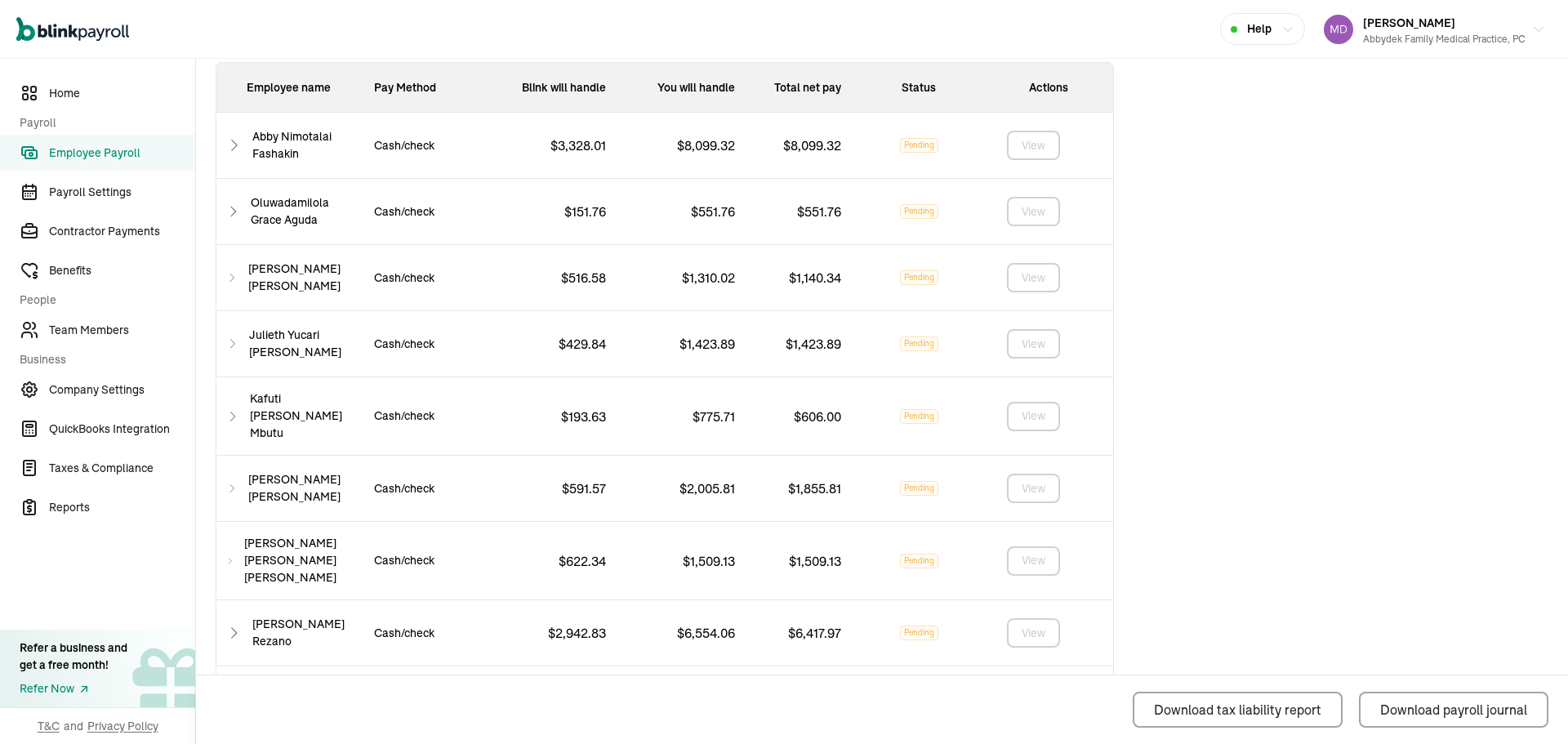
scroll to position [858, 0]
